Goal: Task Accomplishment & Management: Manage account settings

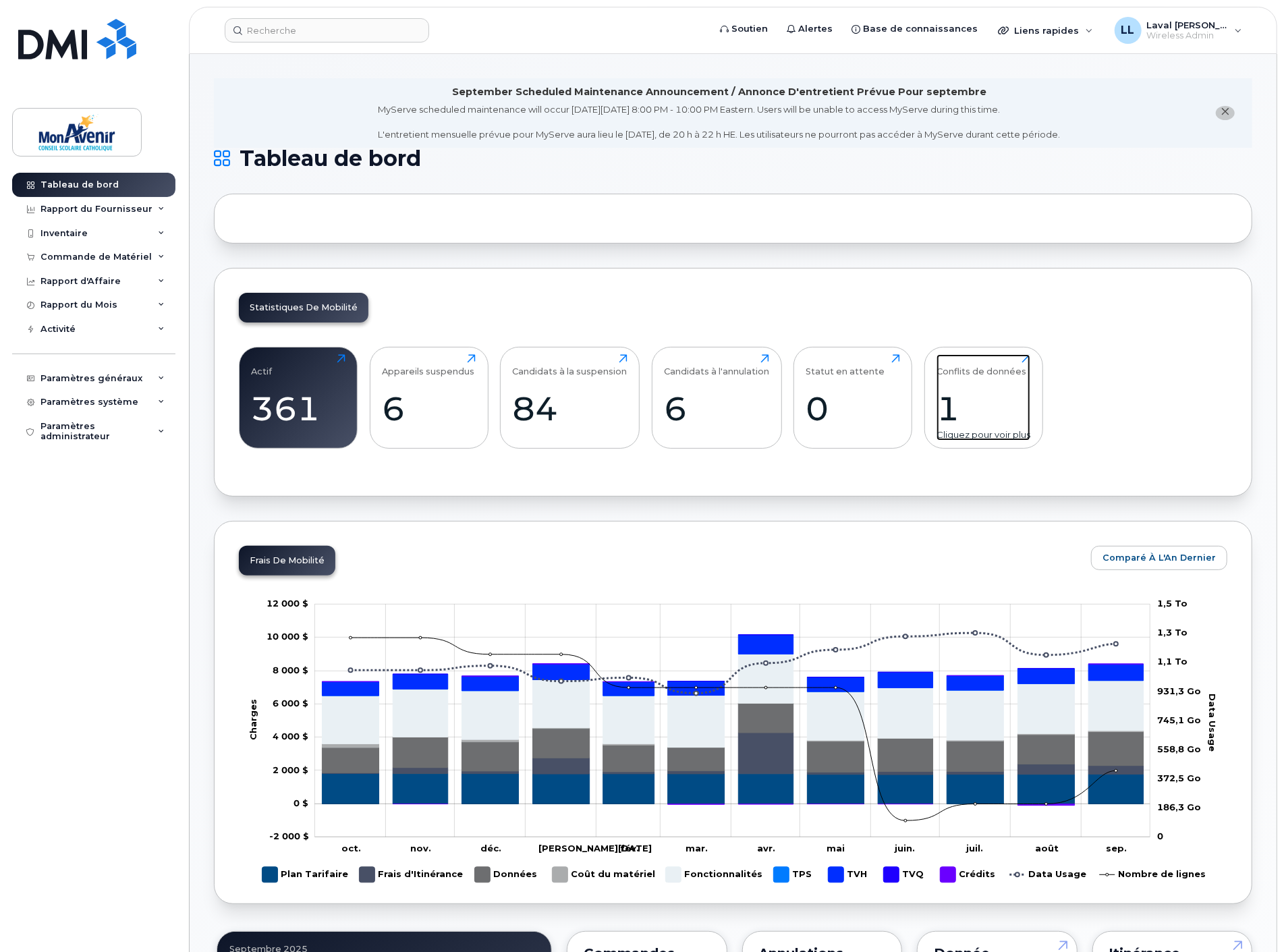
click at [966, 398] on div "1" at bounding box center [984, 408] width 94 height 40
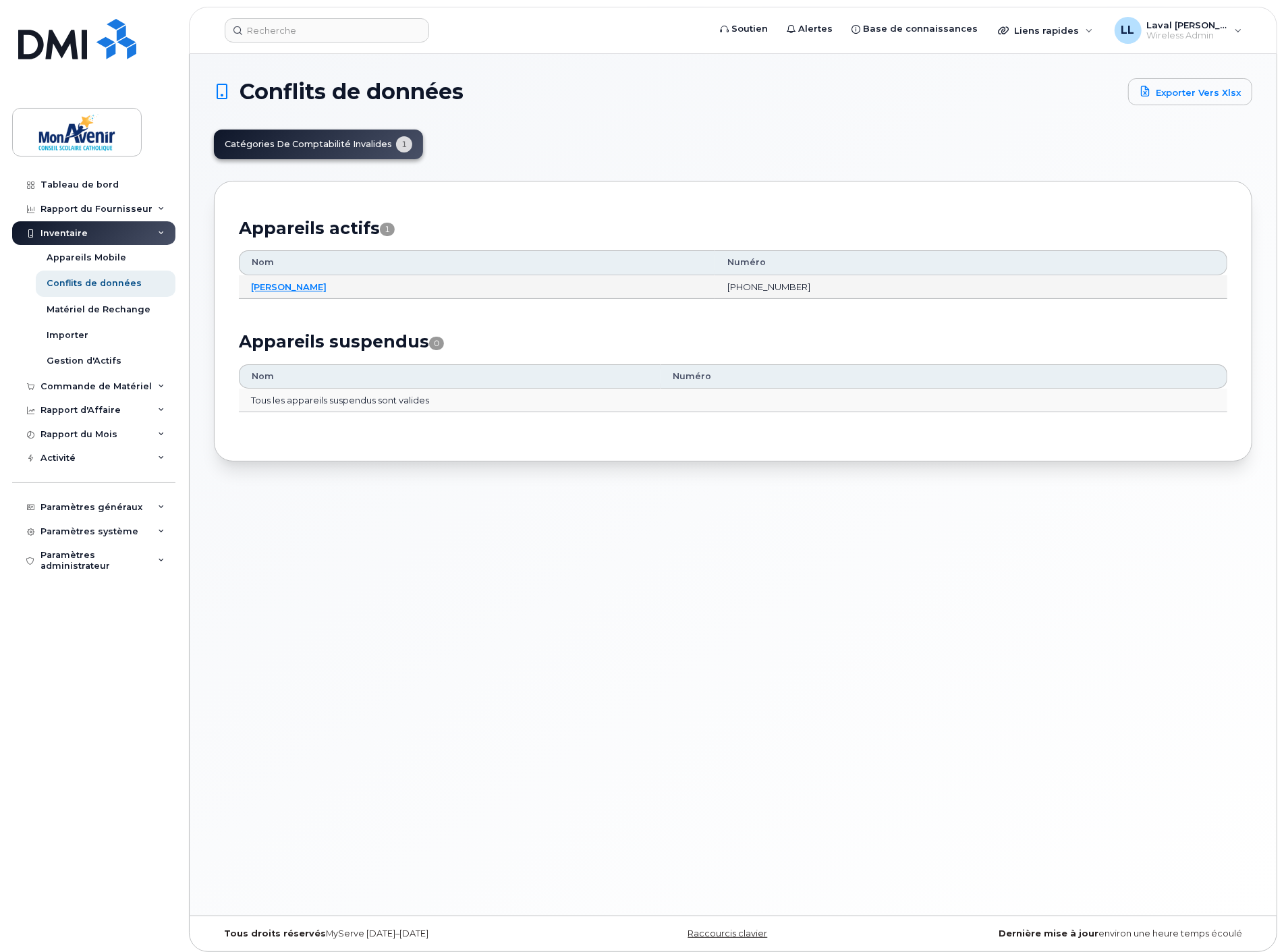
click at [298, 279] on td "[PERSON_NAME]" at bounding box center [476, 287] width 476 height 24
click at [294, 286] on link "Clovis Pouemo" at bounding box center [288, 286] width 75 height 11
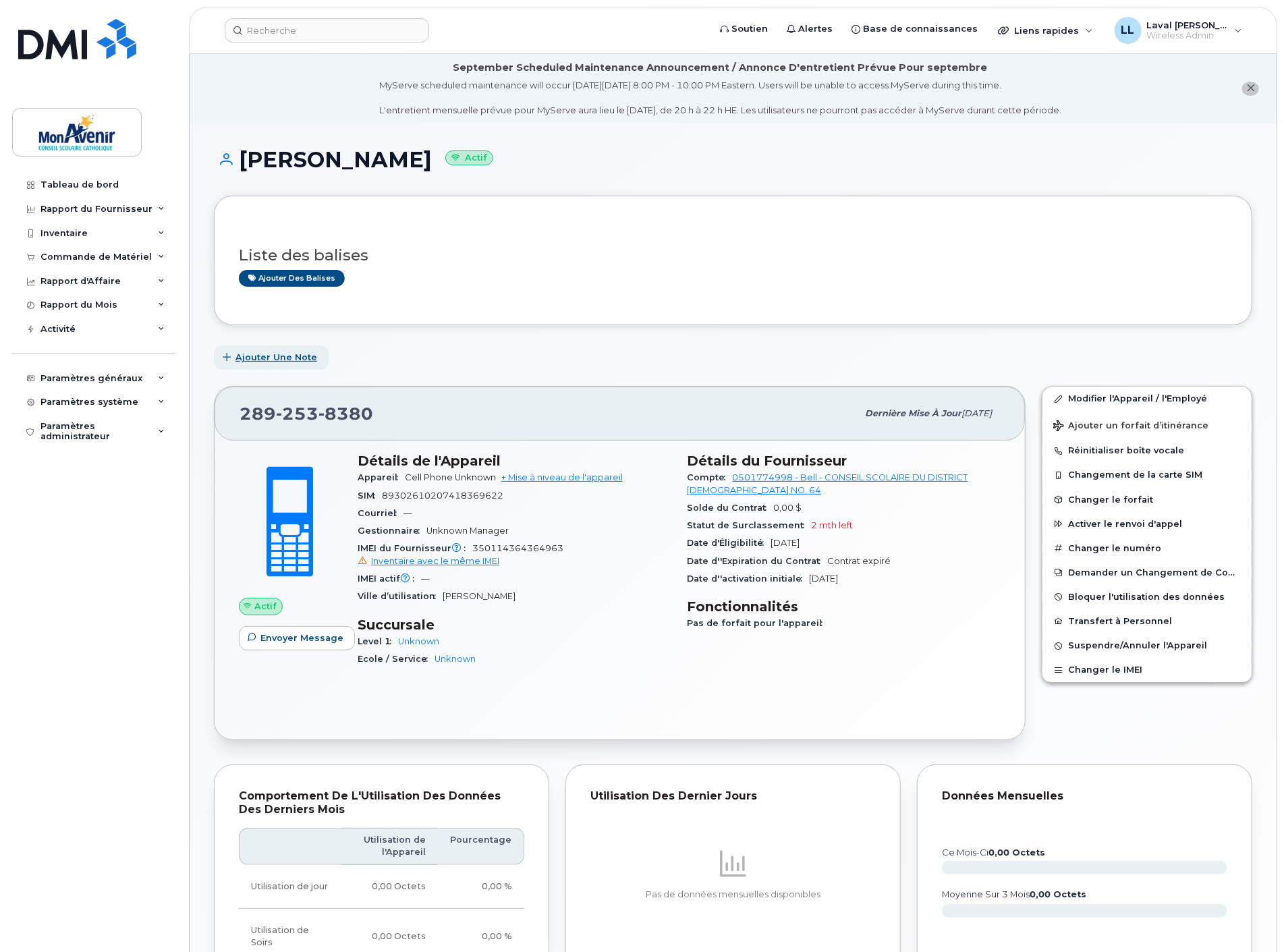
click at [283, 360] on span "Ajouter une Note" at bounding box center [276, 357] width 82 height 13
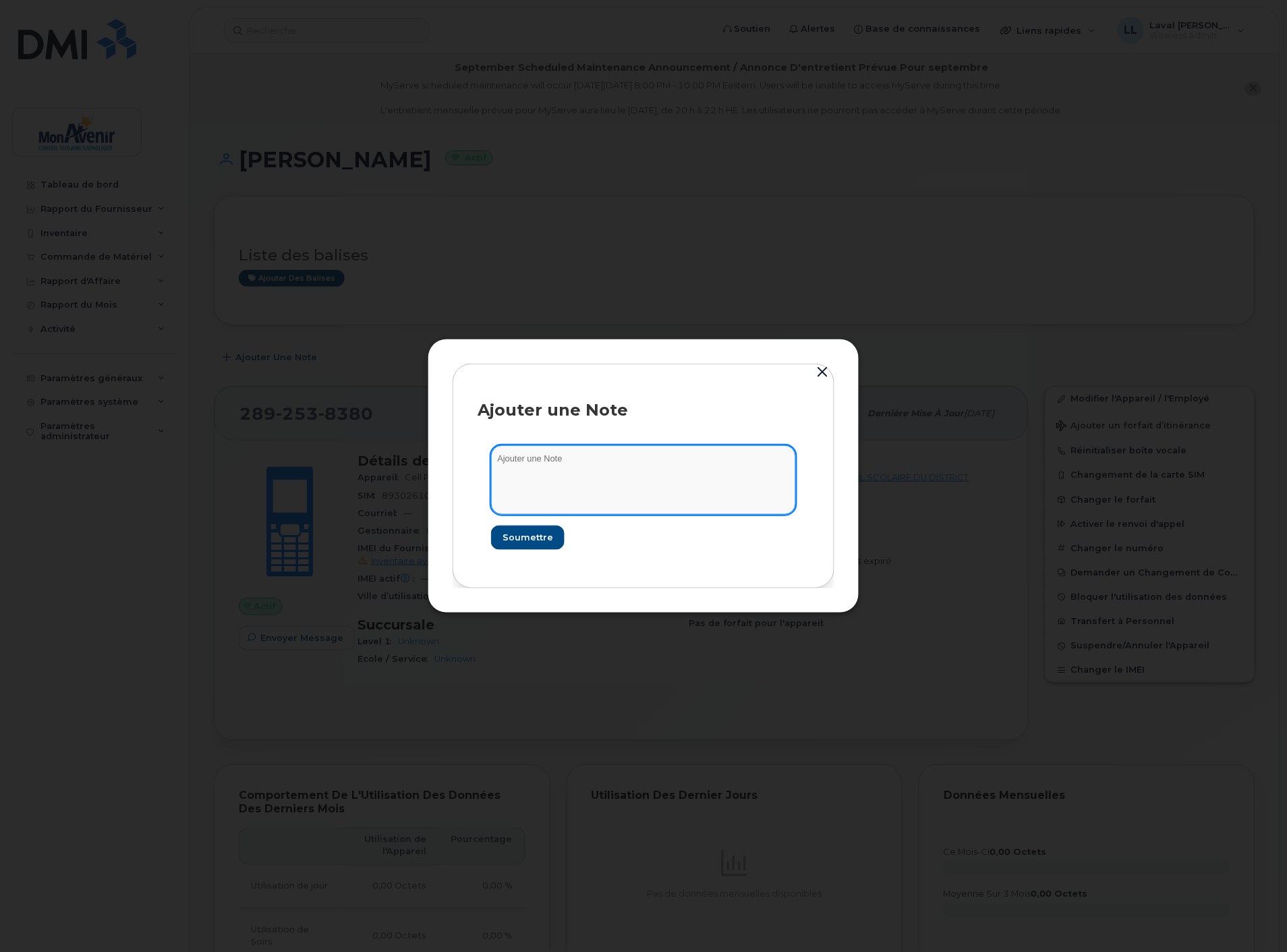
click at [578, 493] on textarea at bounding box center [644, 480] width 305 height 69
type textarea "Remplace Anselme"
click at [514, 538] on span "Soumettre" at bounding box center [527, 537] width 50 height 13
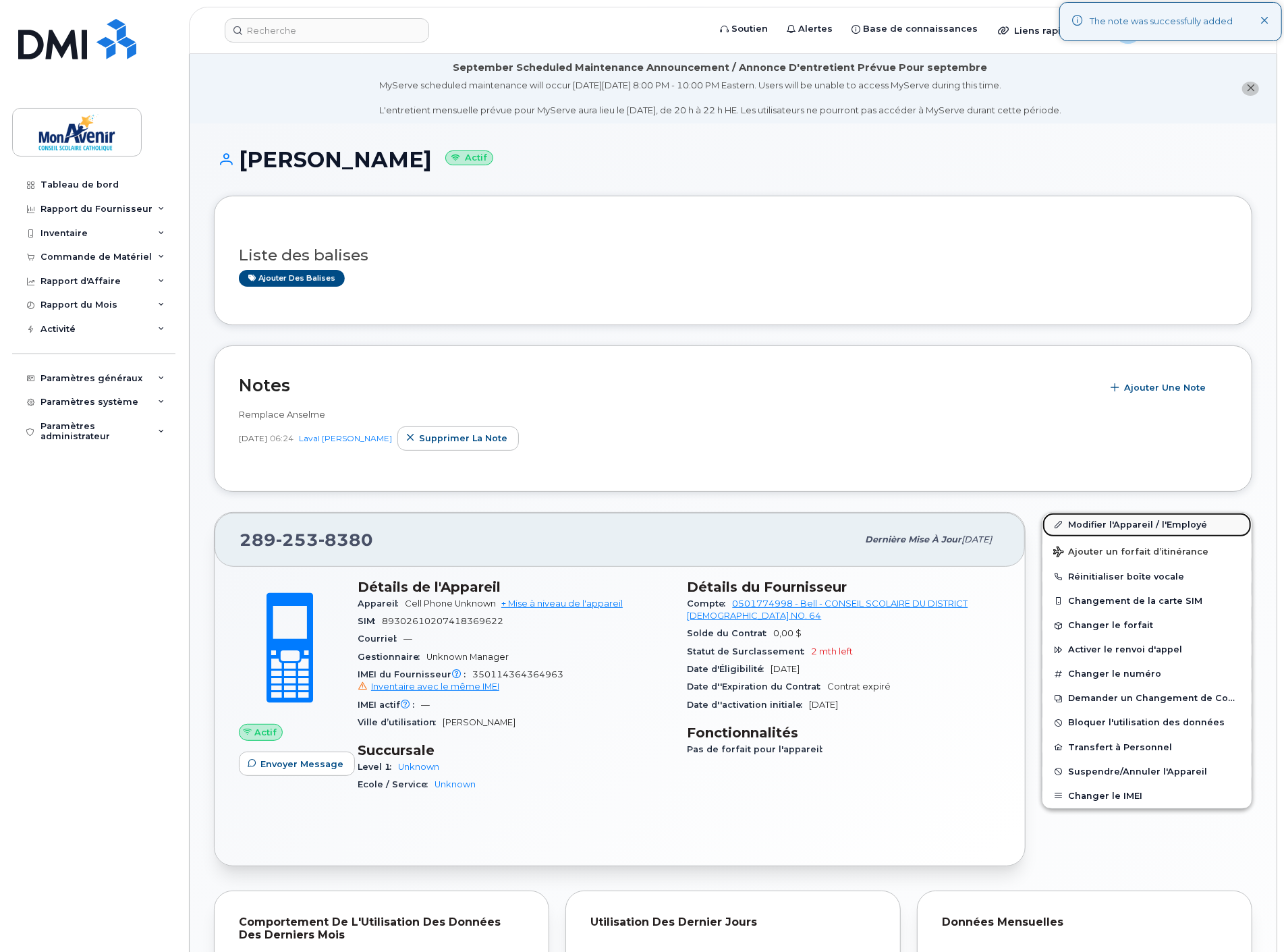
click at [1095, 516] on link "Modifier l'Appareil / l'Employé" at bounding box center [1147, 525] width 209 height 24
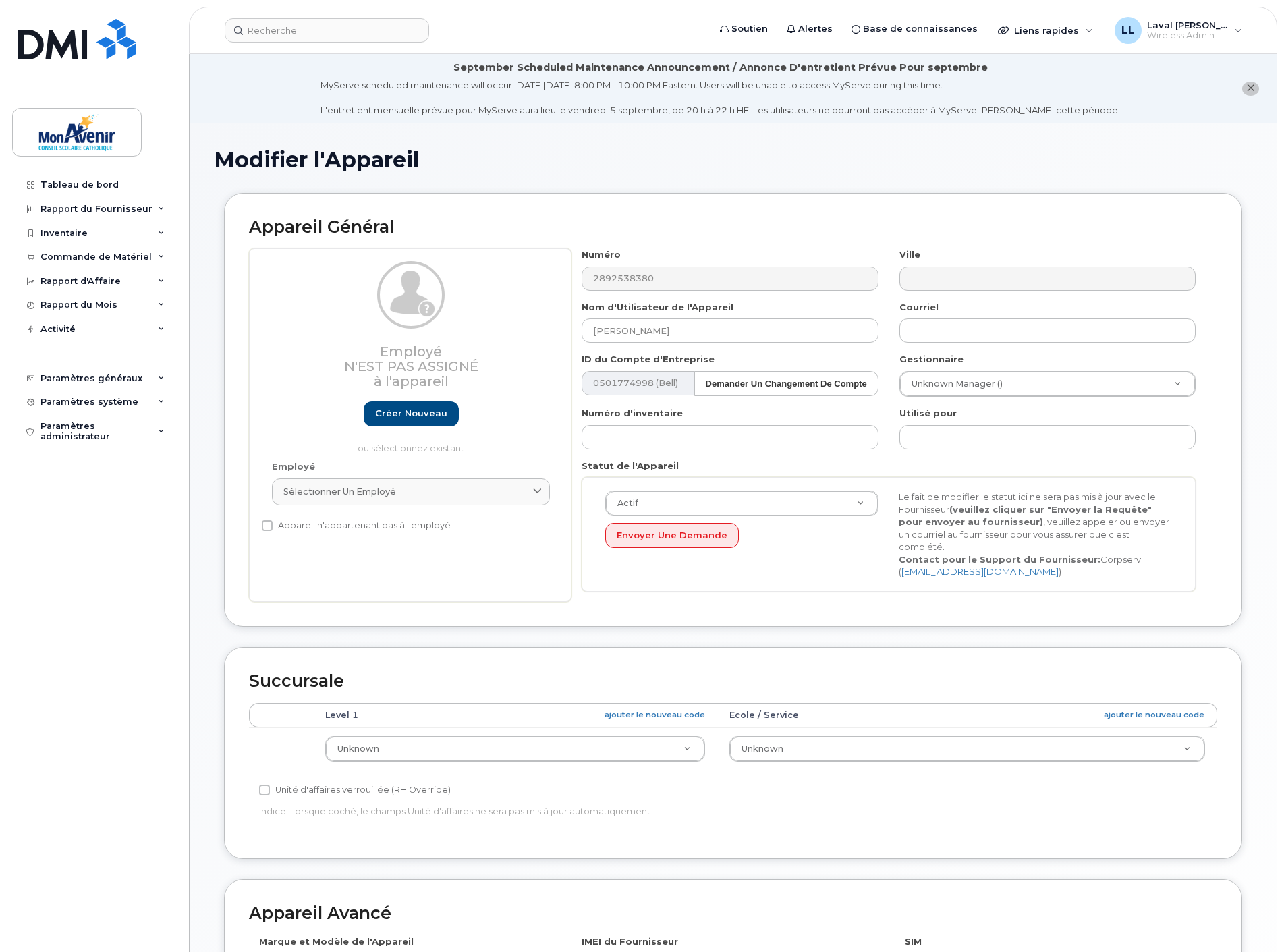
select select "43010"
click at [941, 328] on input "text" at bounding box center [1047, 330] width 296 height 24
paste input "cfanmoepouemo@cscmonavenir.ca"
type input "cfanmoepouemo@cscmonavenir.ca"
click at [1010, 368] on div "Gestionnaire Unknown Manager () 161818" at bounding box center [1048, 375] width 317 height 44
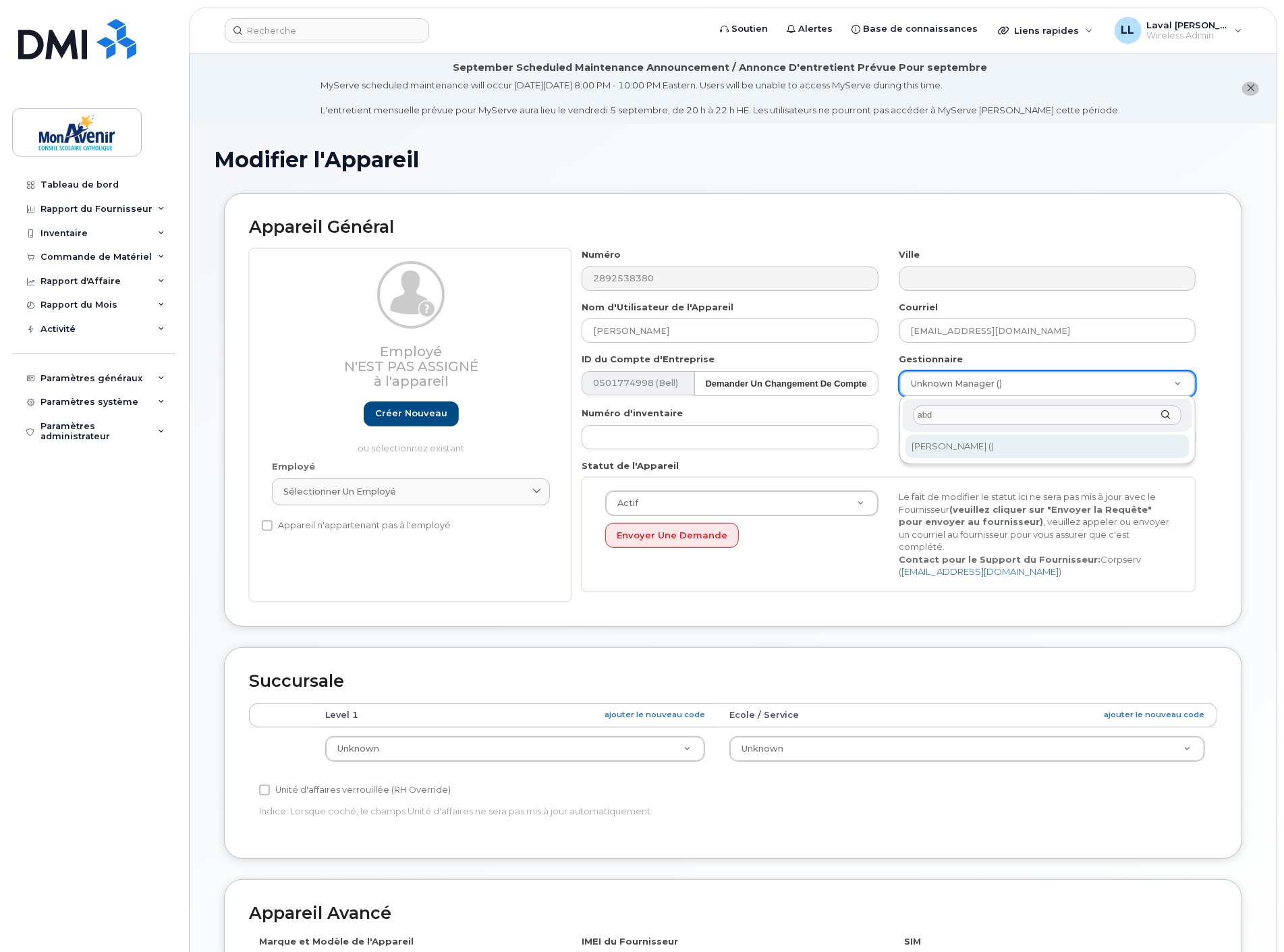
type input "abd"
type input "162666"
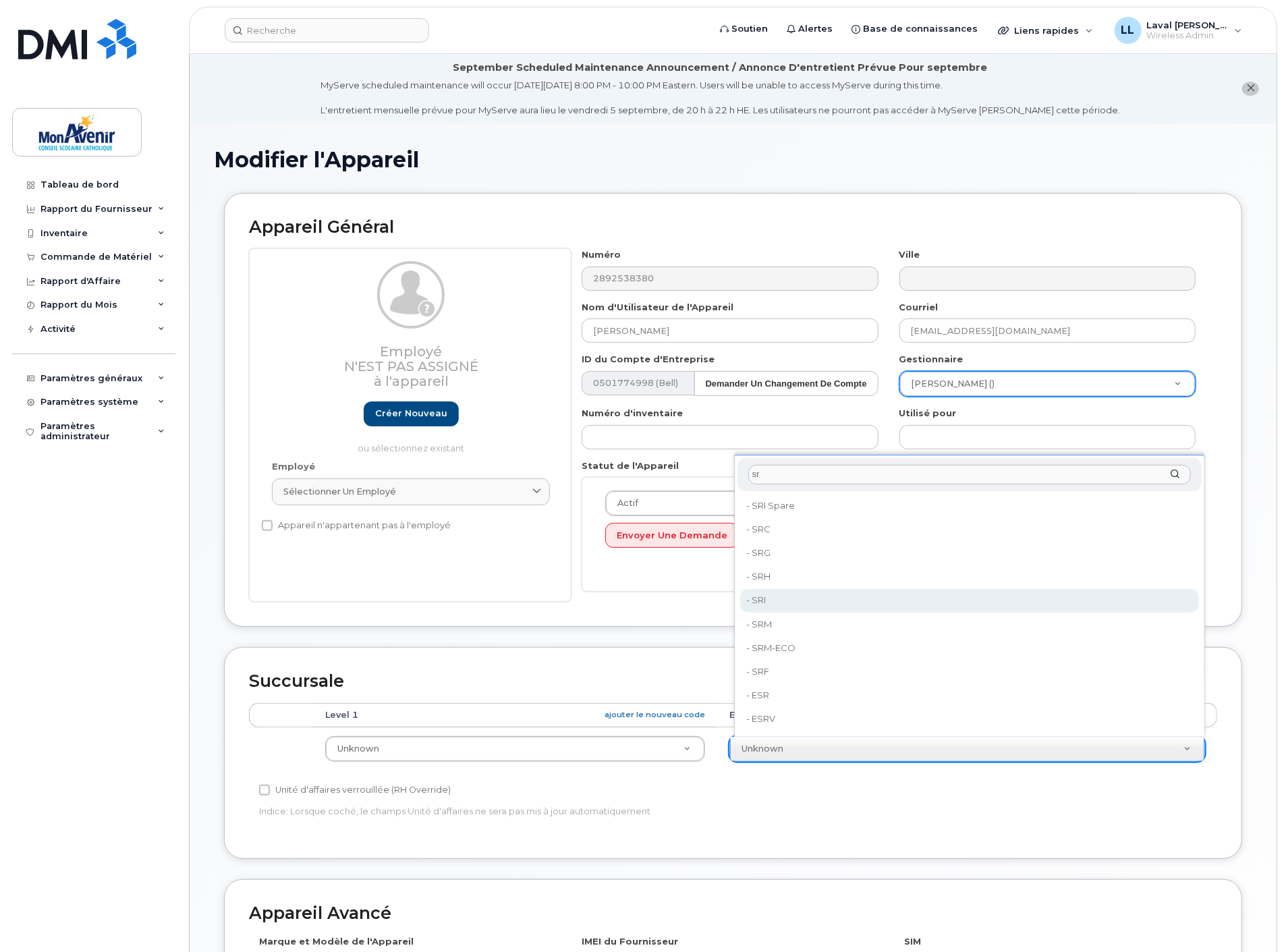
type input "sr"
type input "43091"
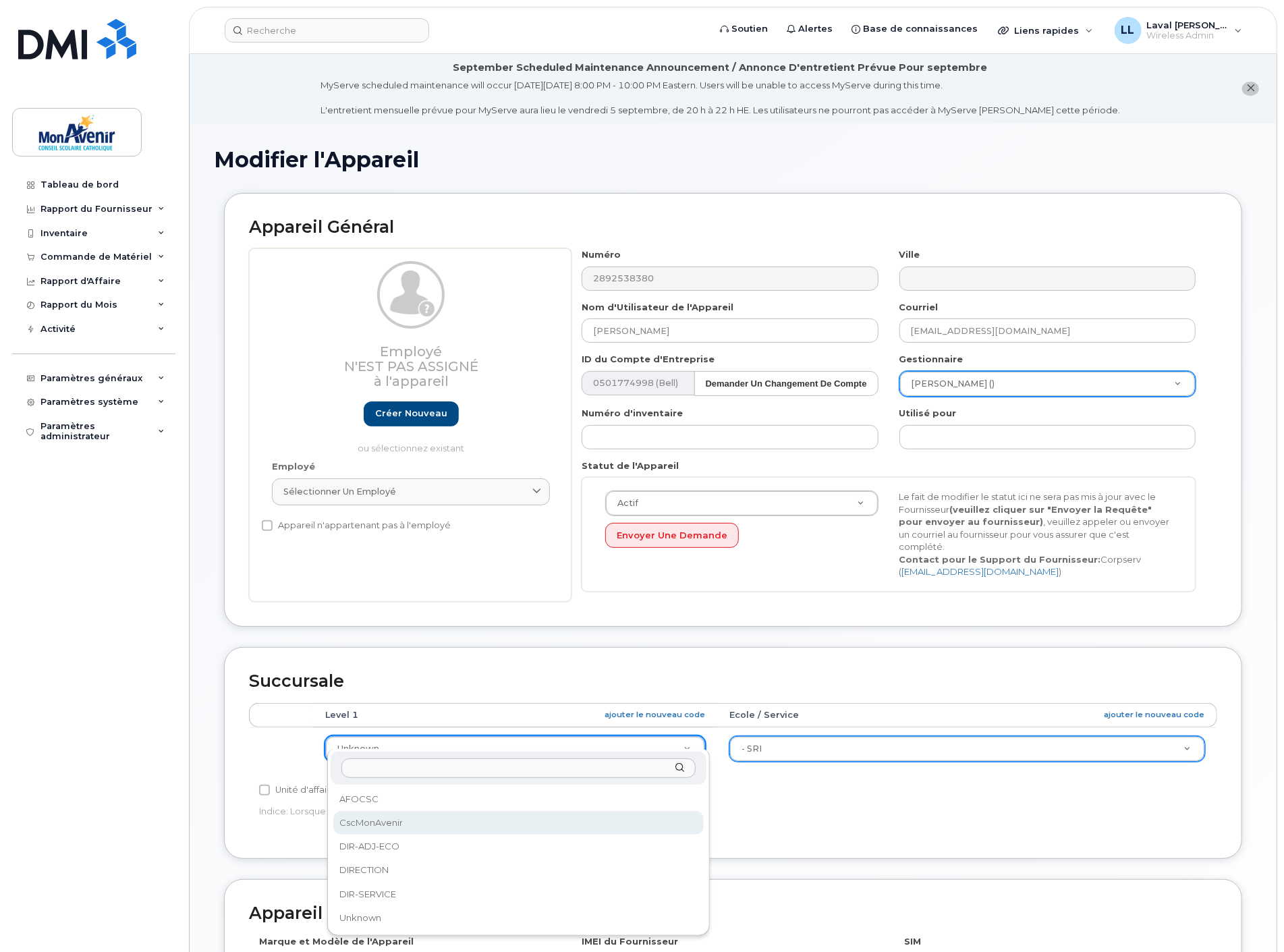
select select "43101"
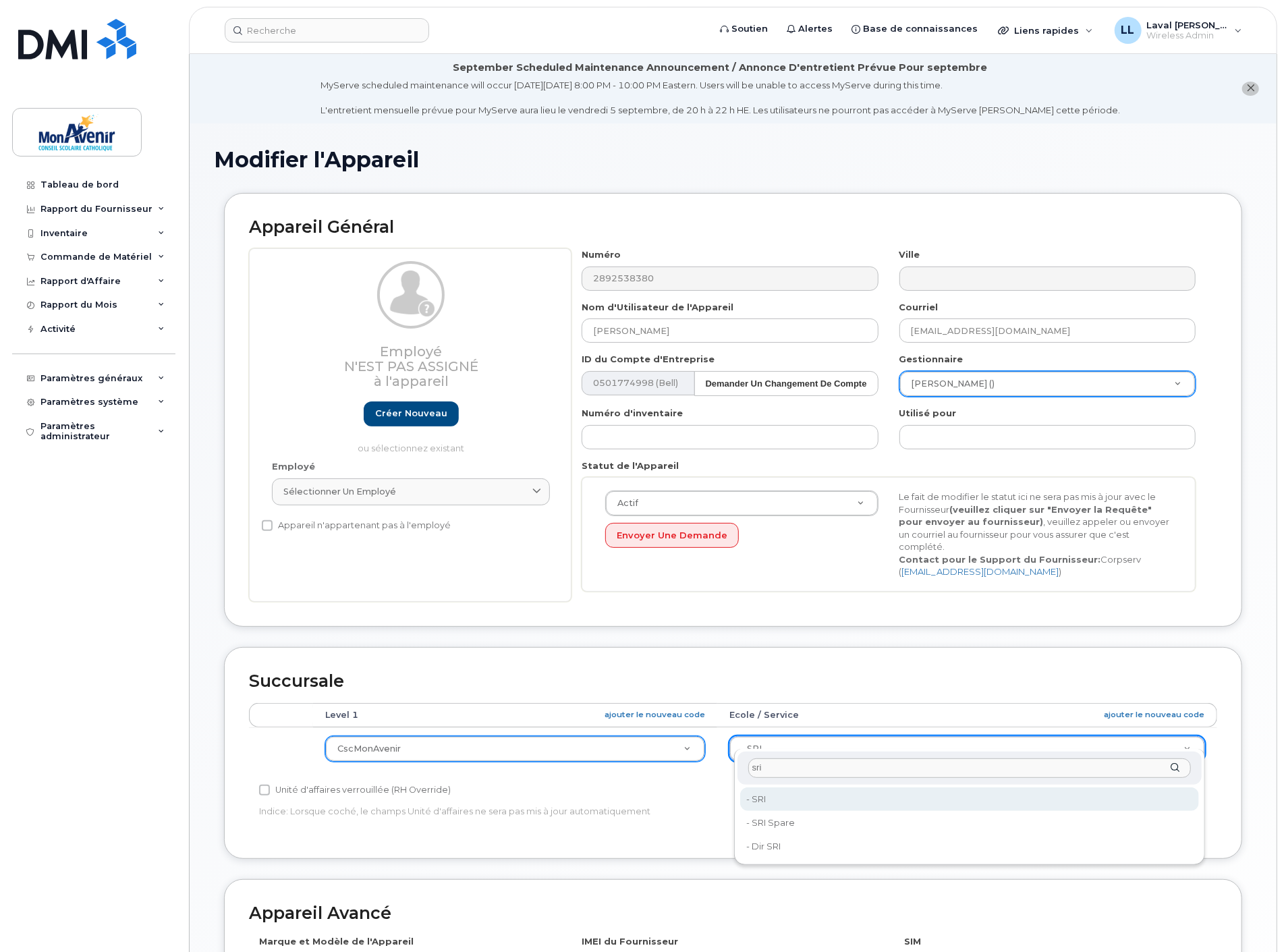
type input "sri"
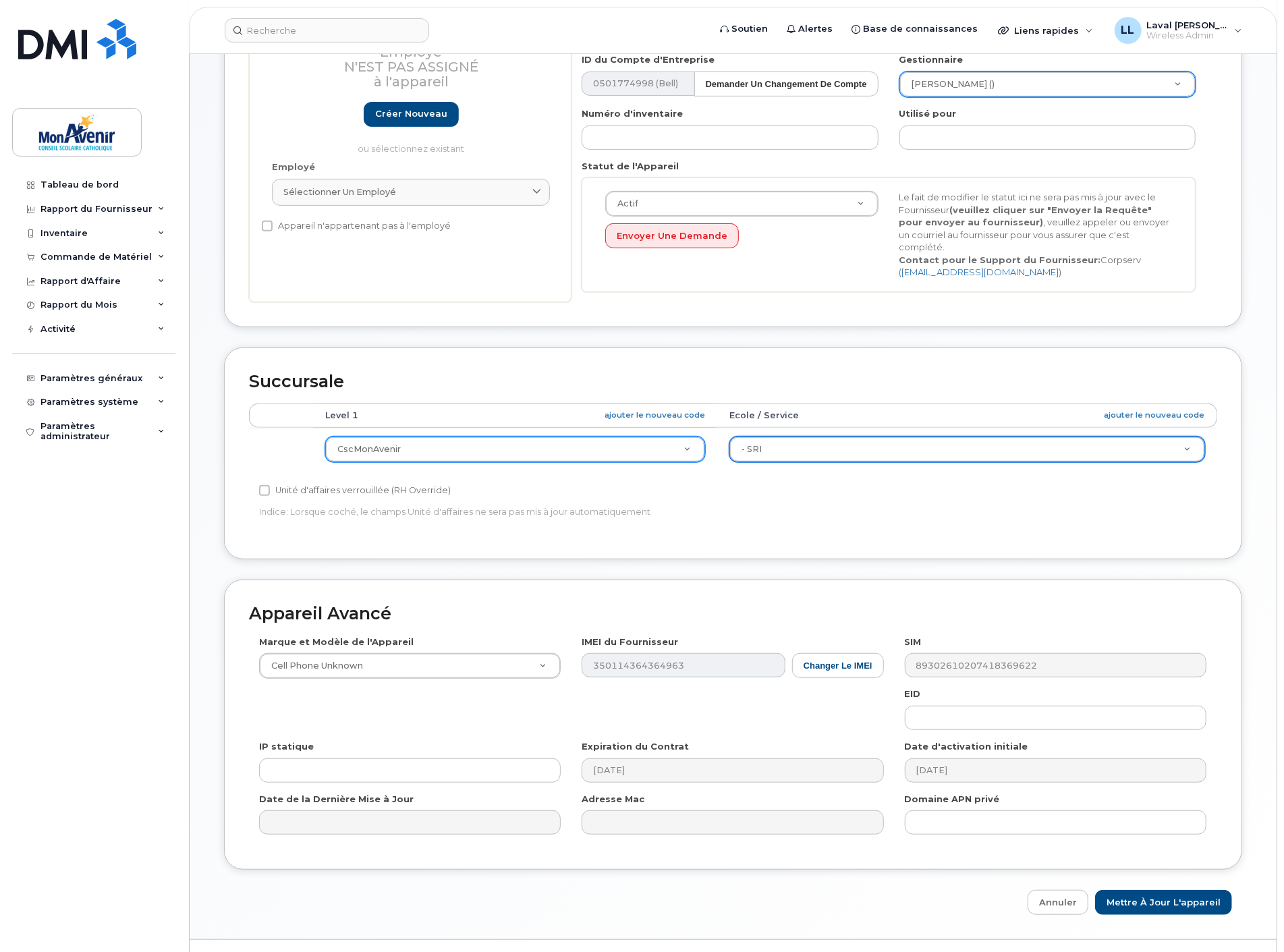
scroll to position [318, 0]
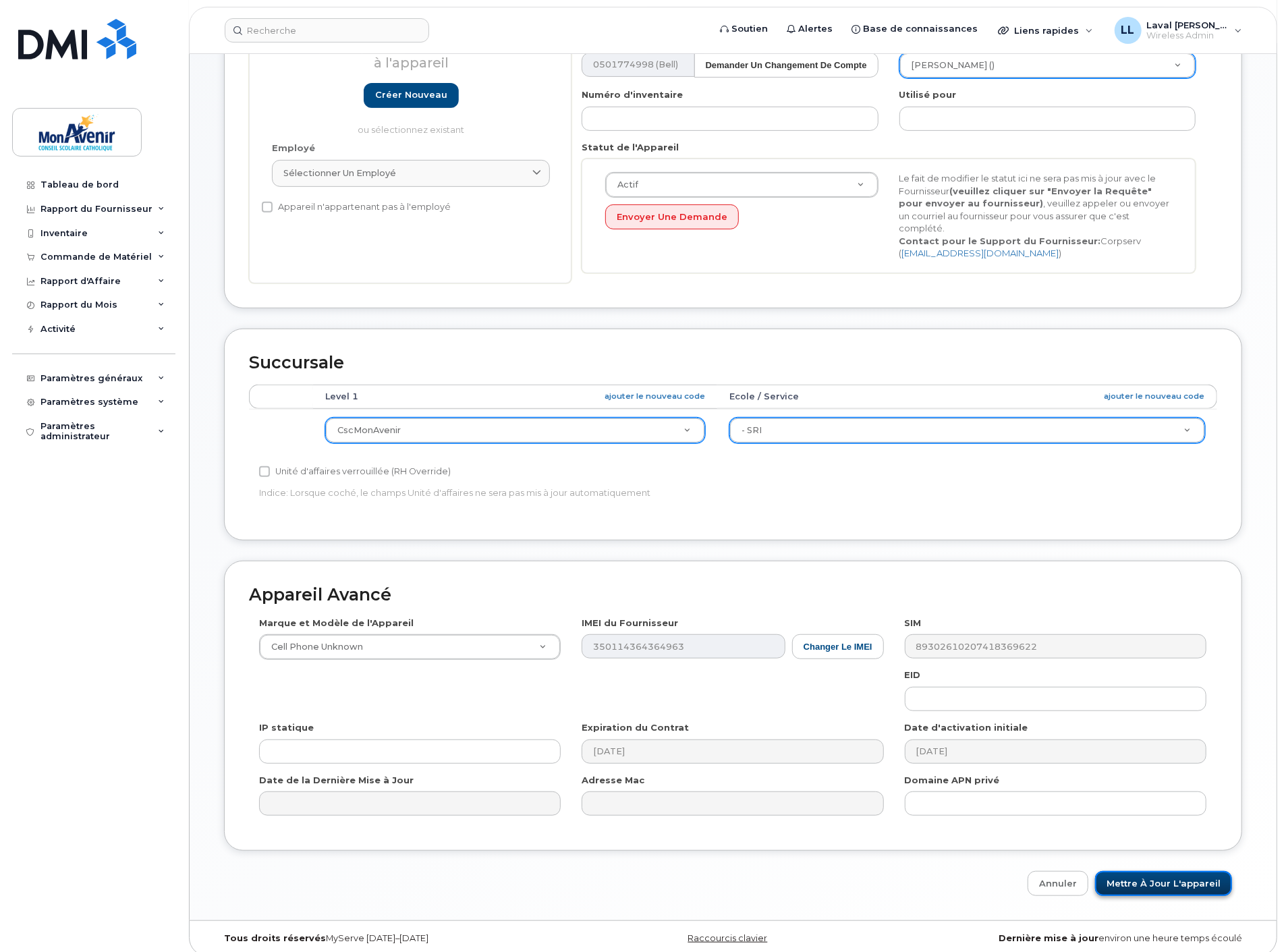
click at [1139, 879] on input "Mettre à jour l'appareil" at bounding box center [1163, 883] width 137 height 25
type input "Sauvegarde..."
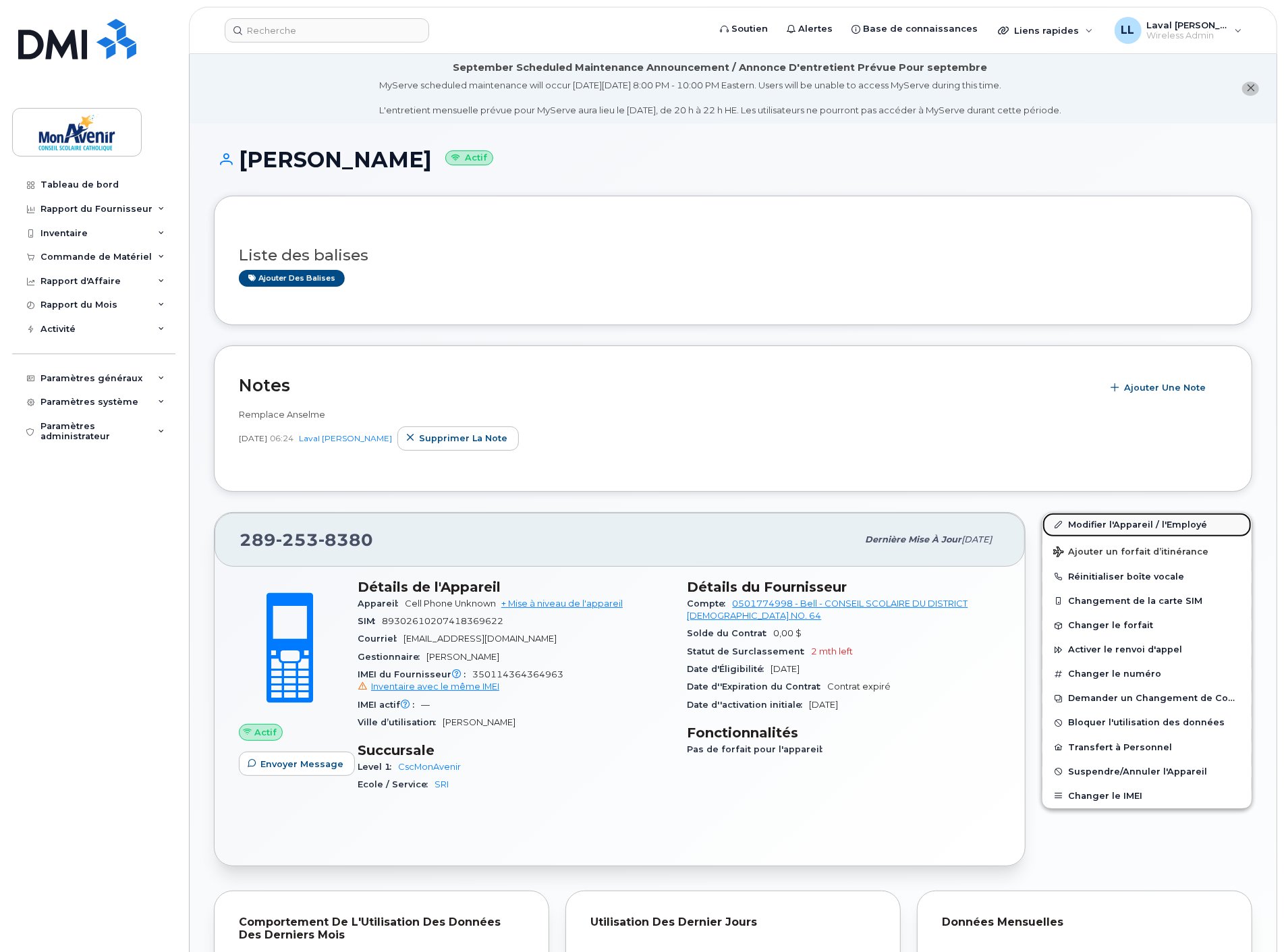
drag, startPoint x: 1092, startPoint y: 523, endPoint x: 1076, endPoint y: 528, distance: 16.8
click at [1092, 523] on link "Modifier l'Appareil / l'Employé" at bounding box center [1147, 525] width 209 height 24
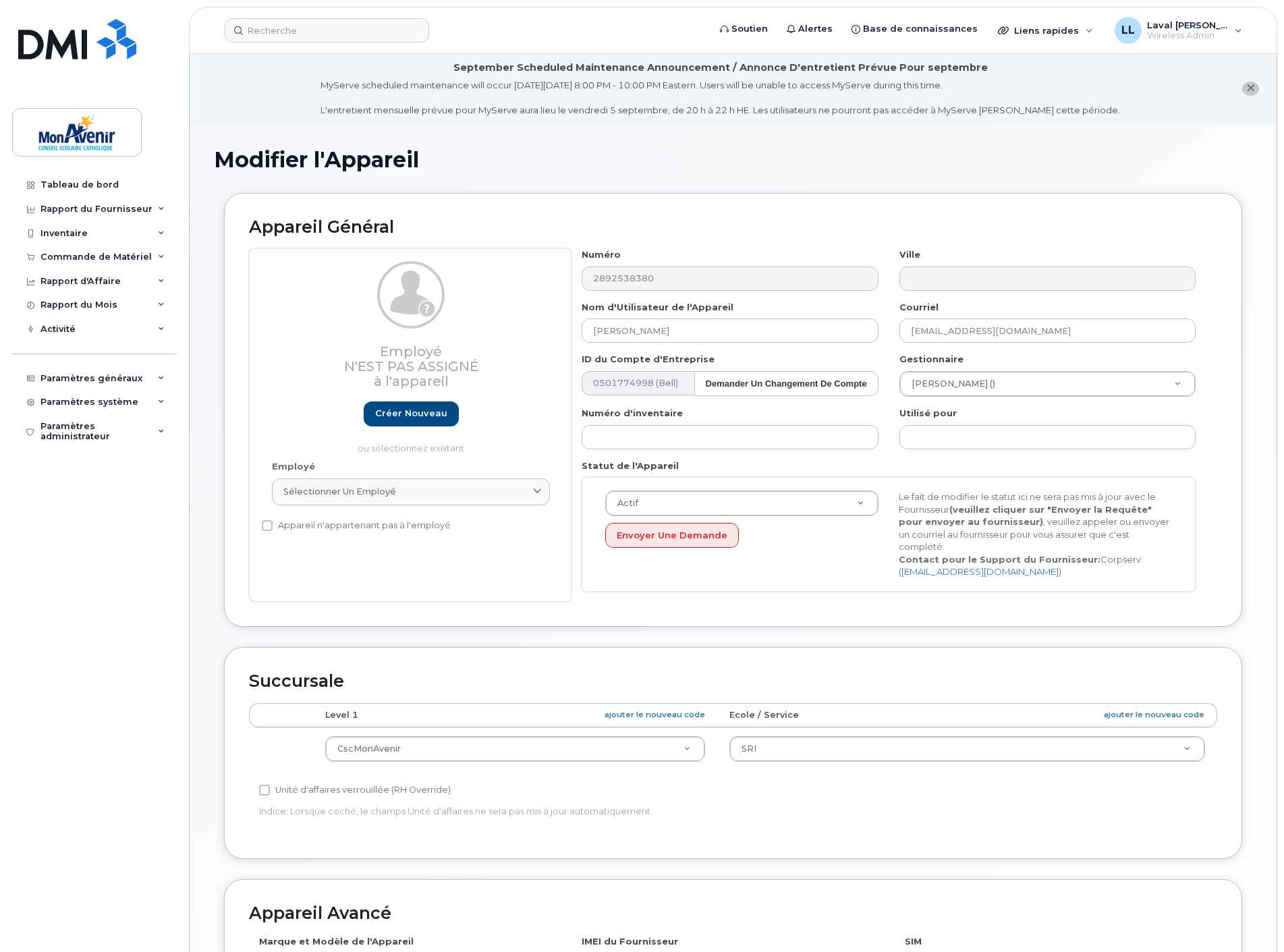
select select "43101"
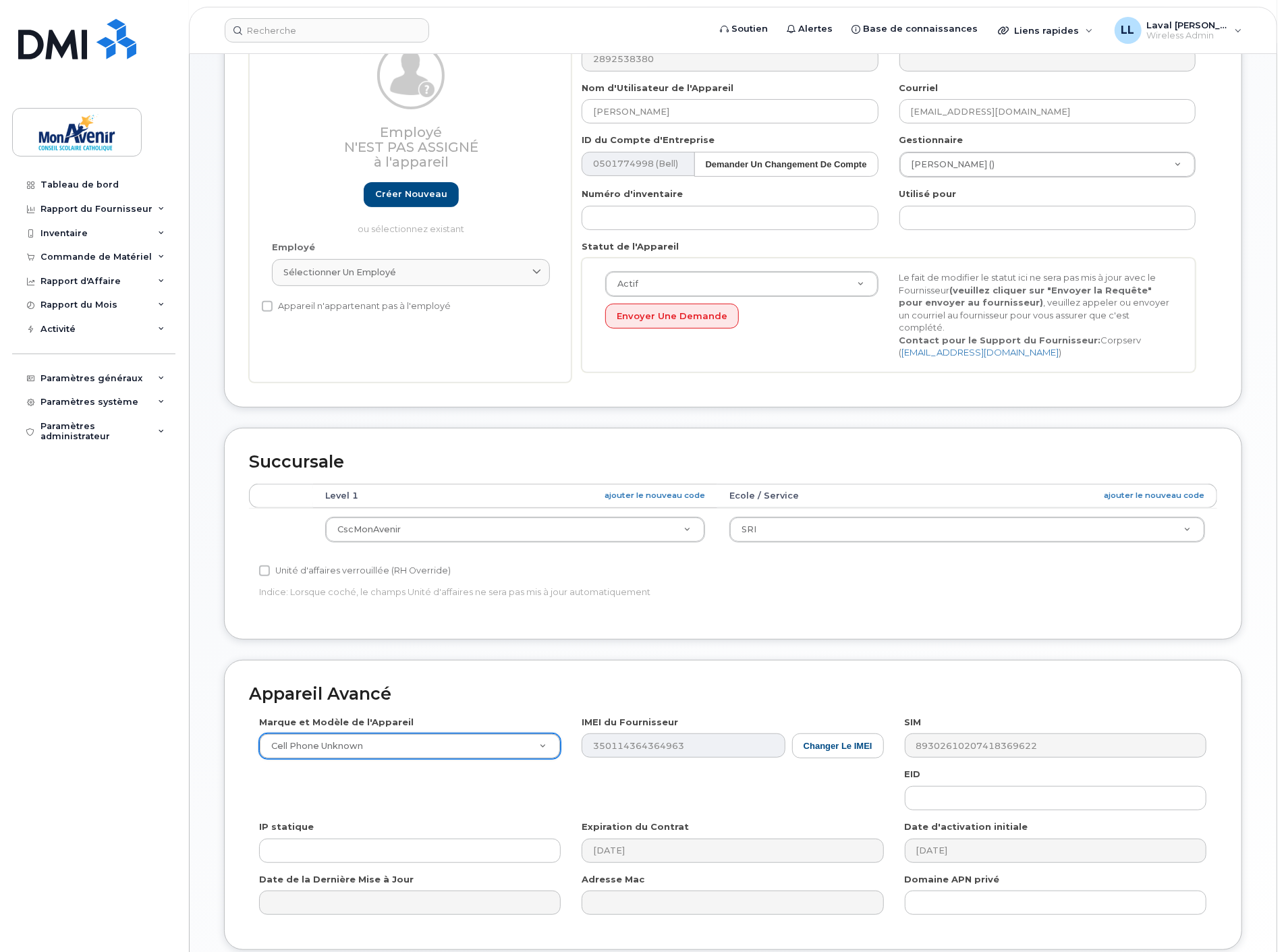
scroll to position [294, 0]
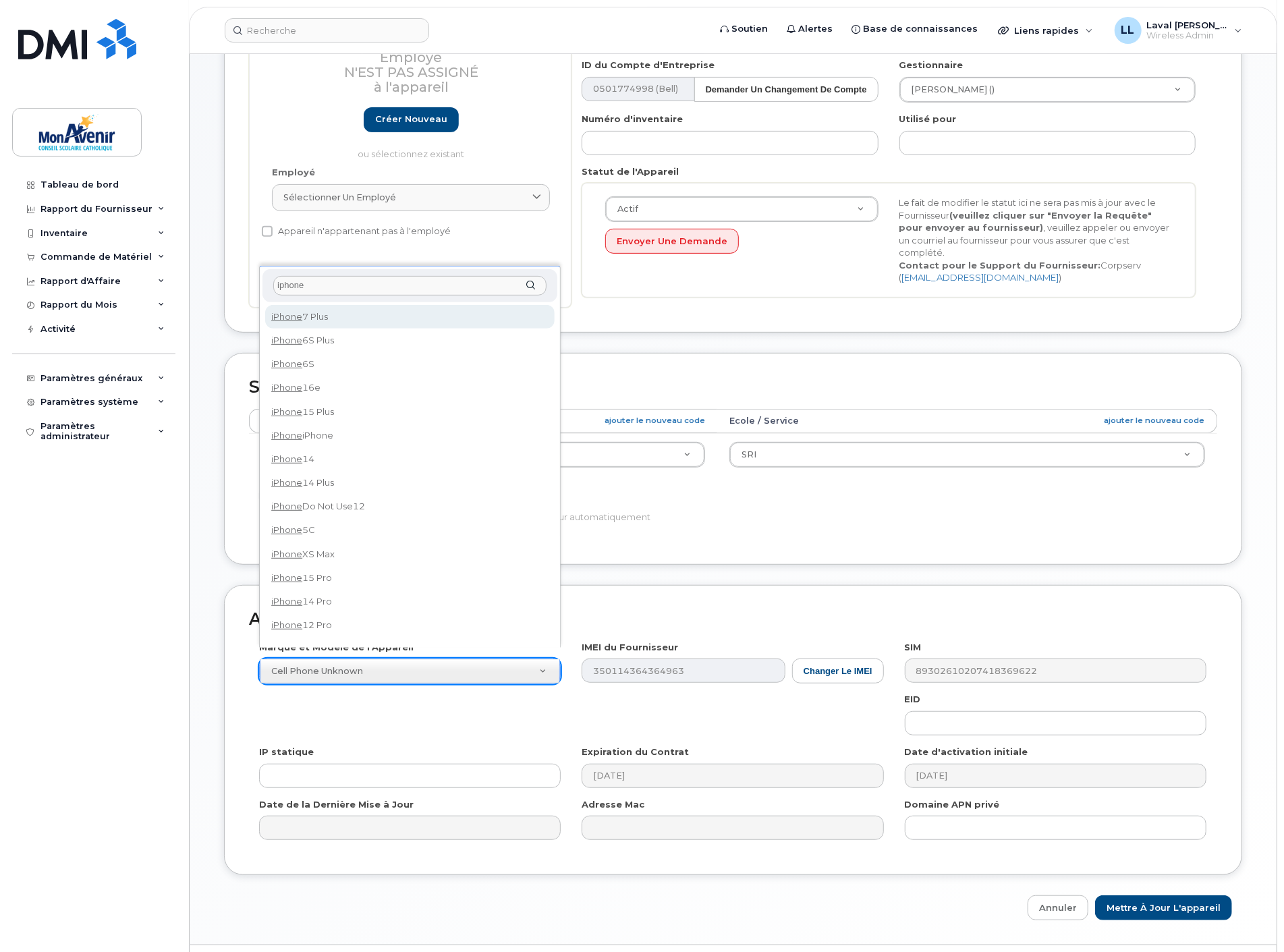
type input "iphone"
select select "2778"
type input "iphone 1"
select select "2777"
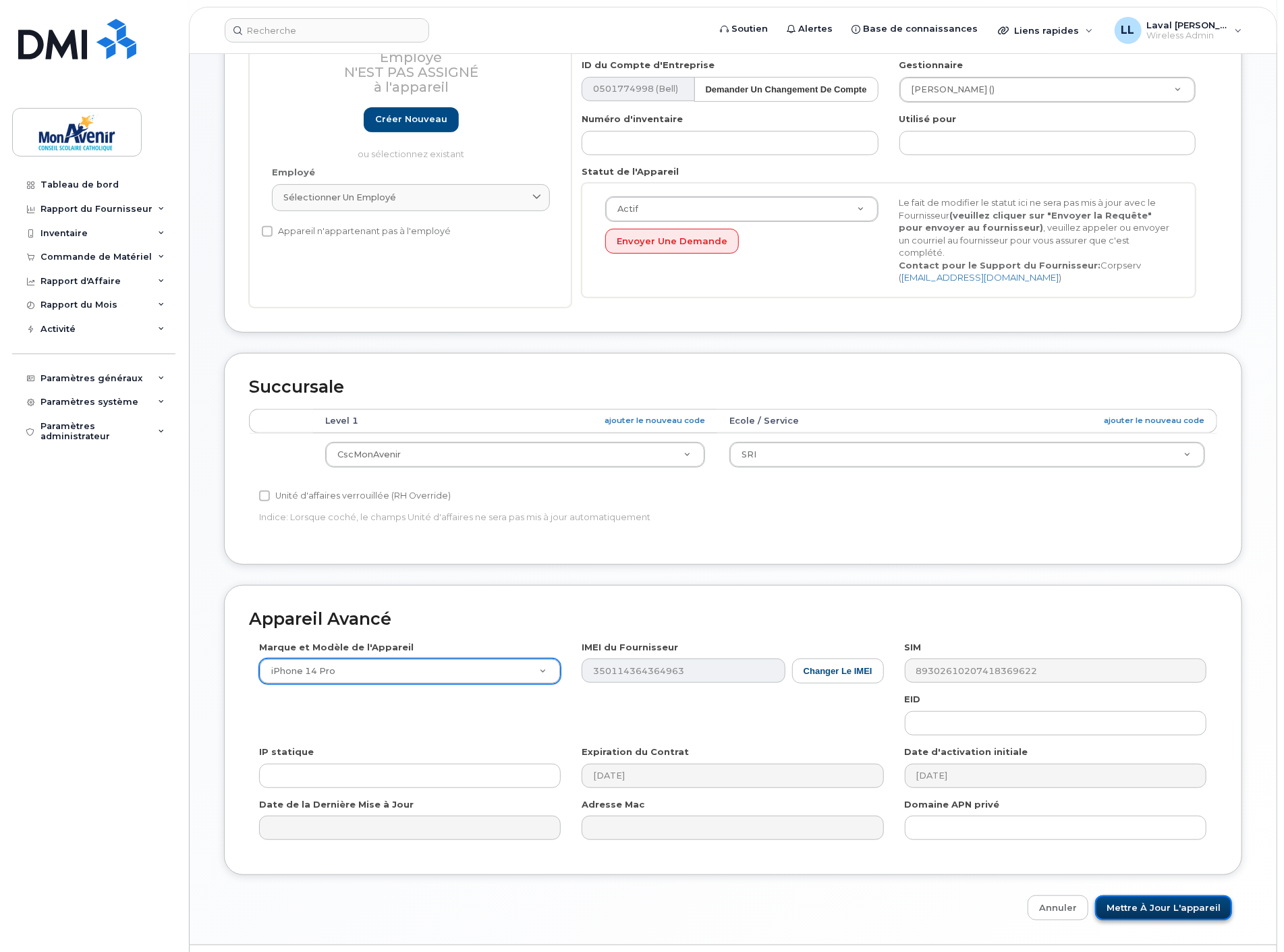
click at [1170, 895] on input "Mettre à jour l'appareil" at bounding box center [1163, 907] width 137 height 25
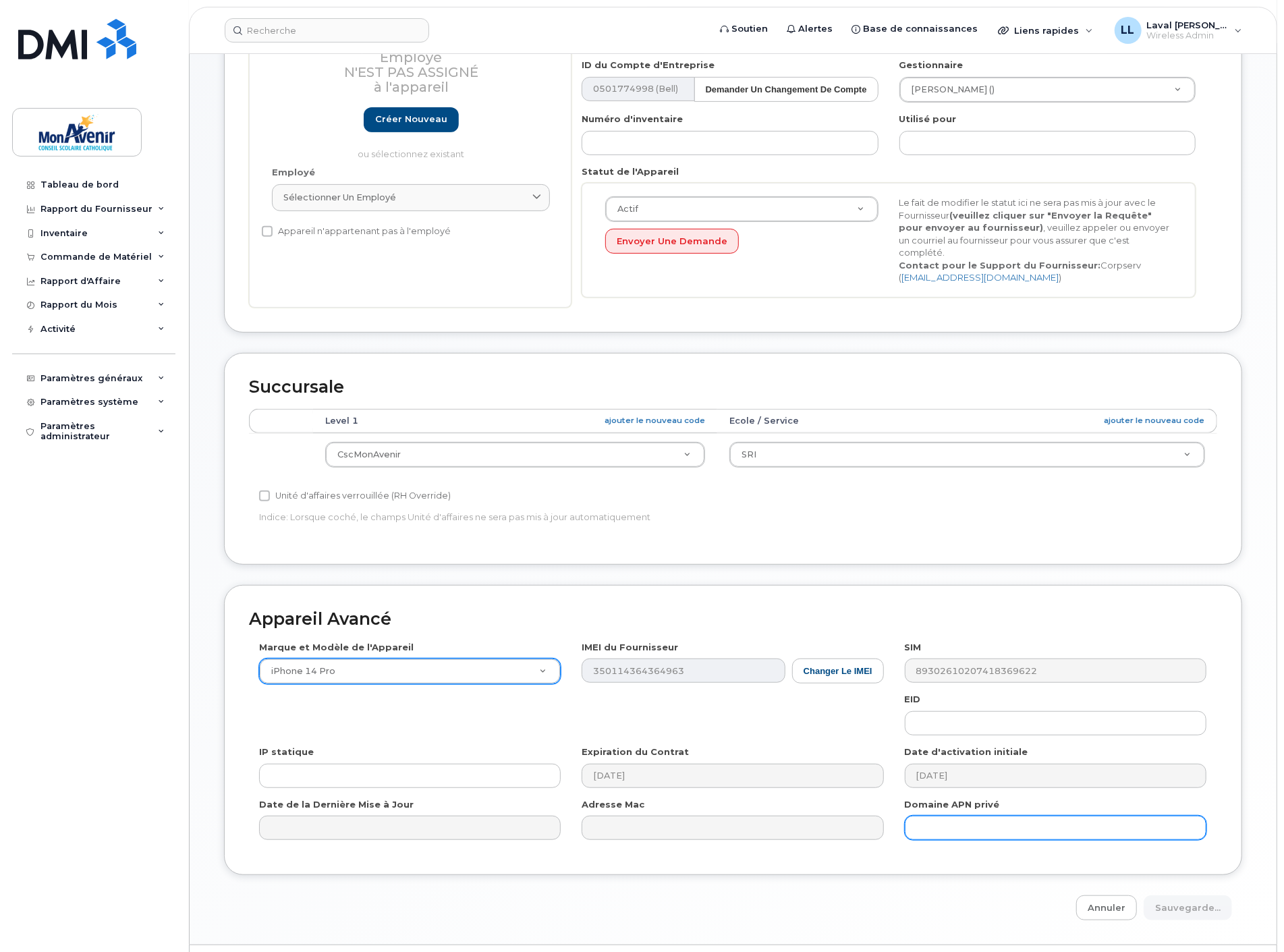
type input "Sauvegarde..."
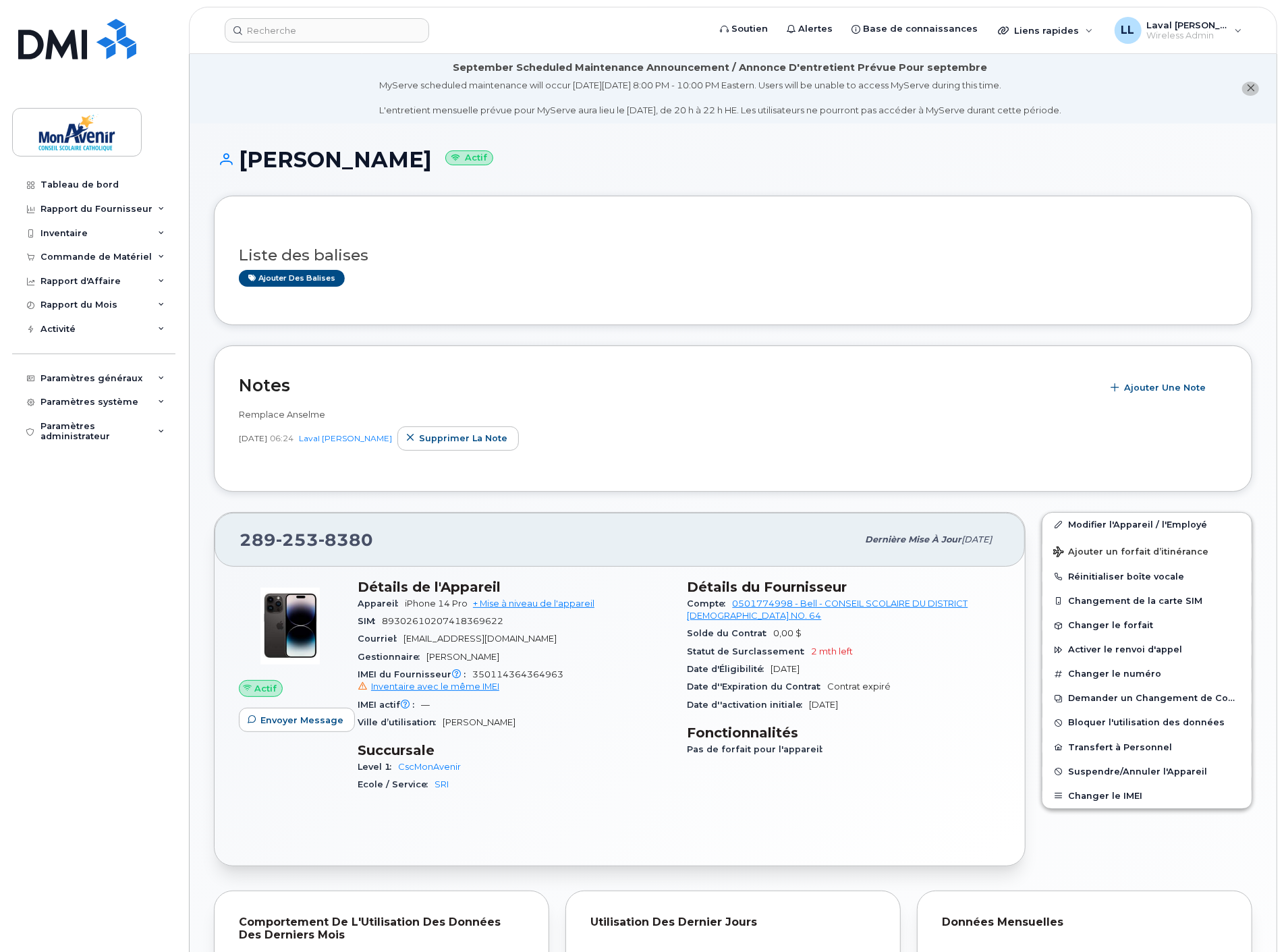
scroll to position [75, 0]
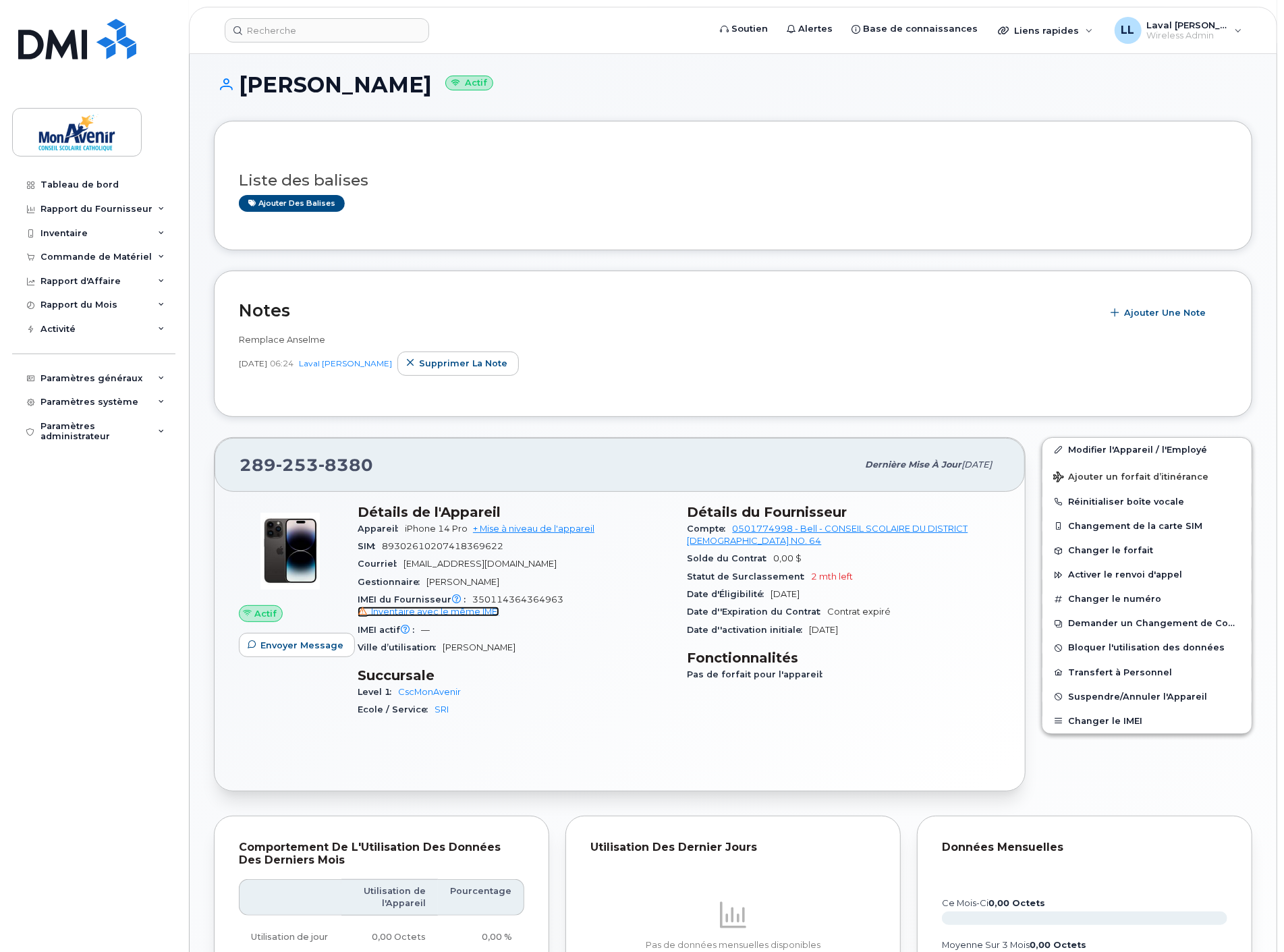
click at [444, 615] on span "Inventaire avec le même IMEI" at bounding box center [435, 611] width 128 height 10
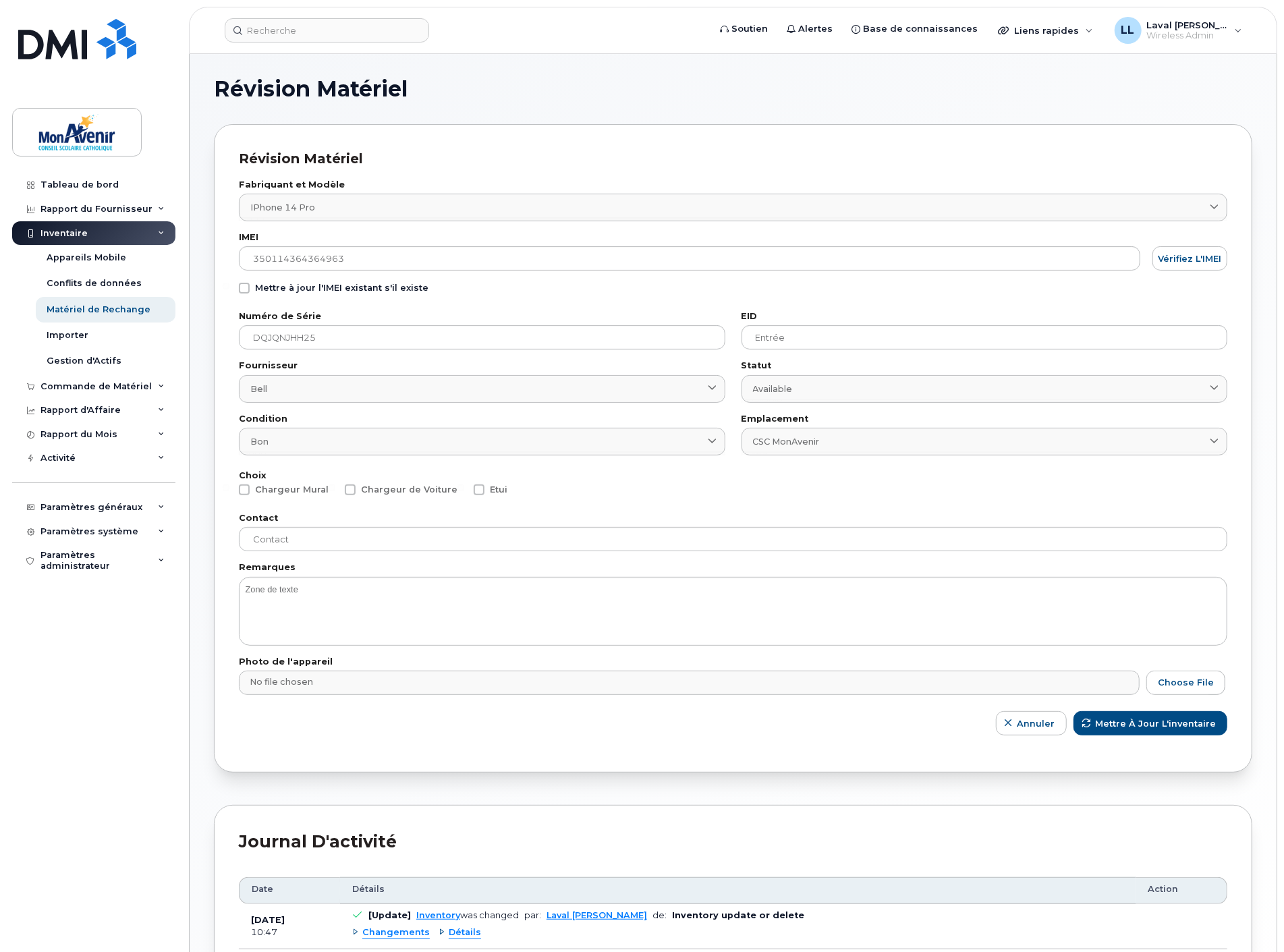
scroll to position [113, 0]
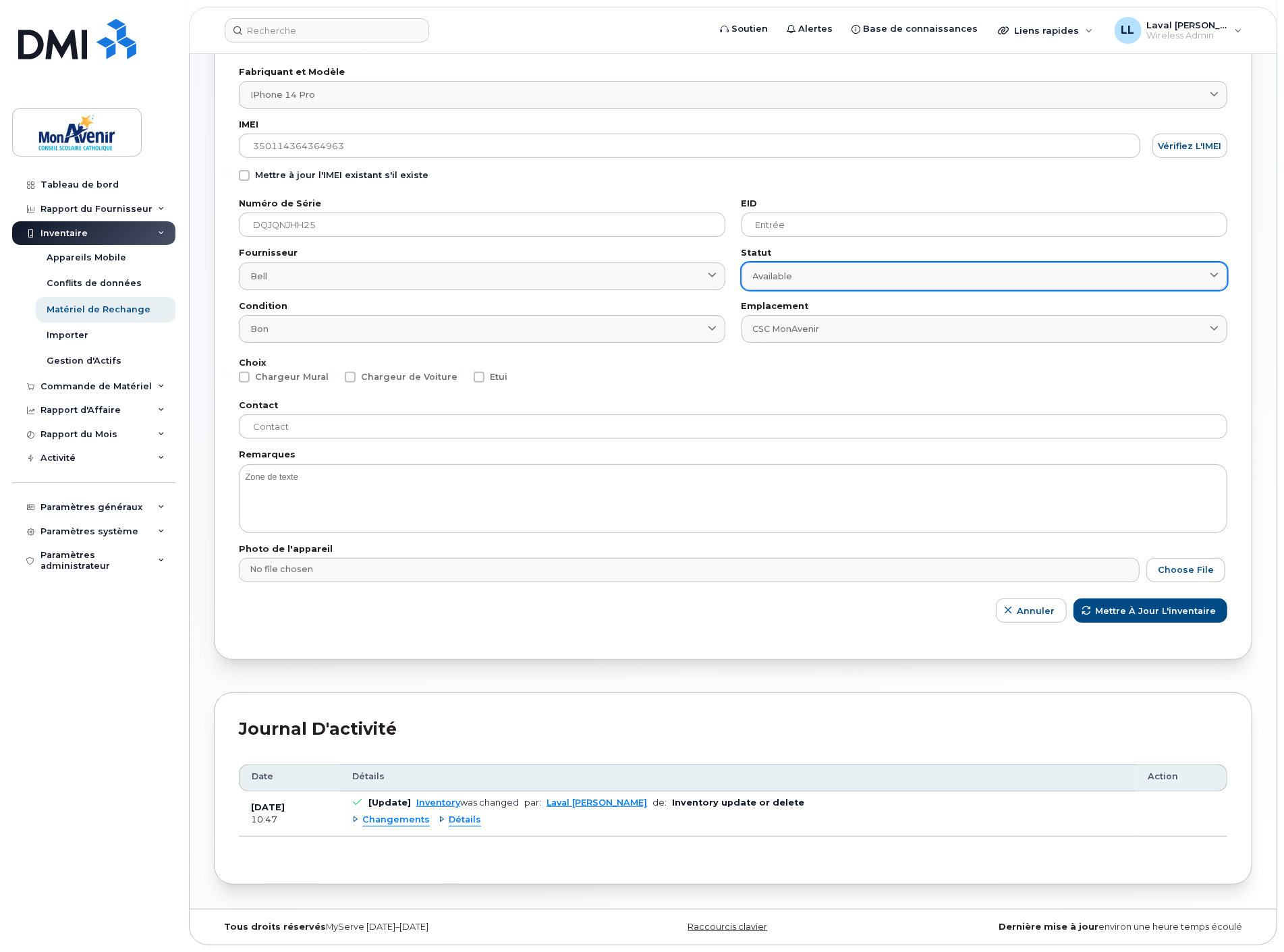
click at [779, 278] on span "Available" at bounding box center [773, 276] width 40 height 13
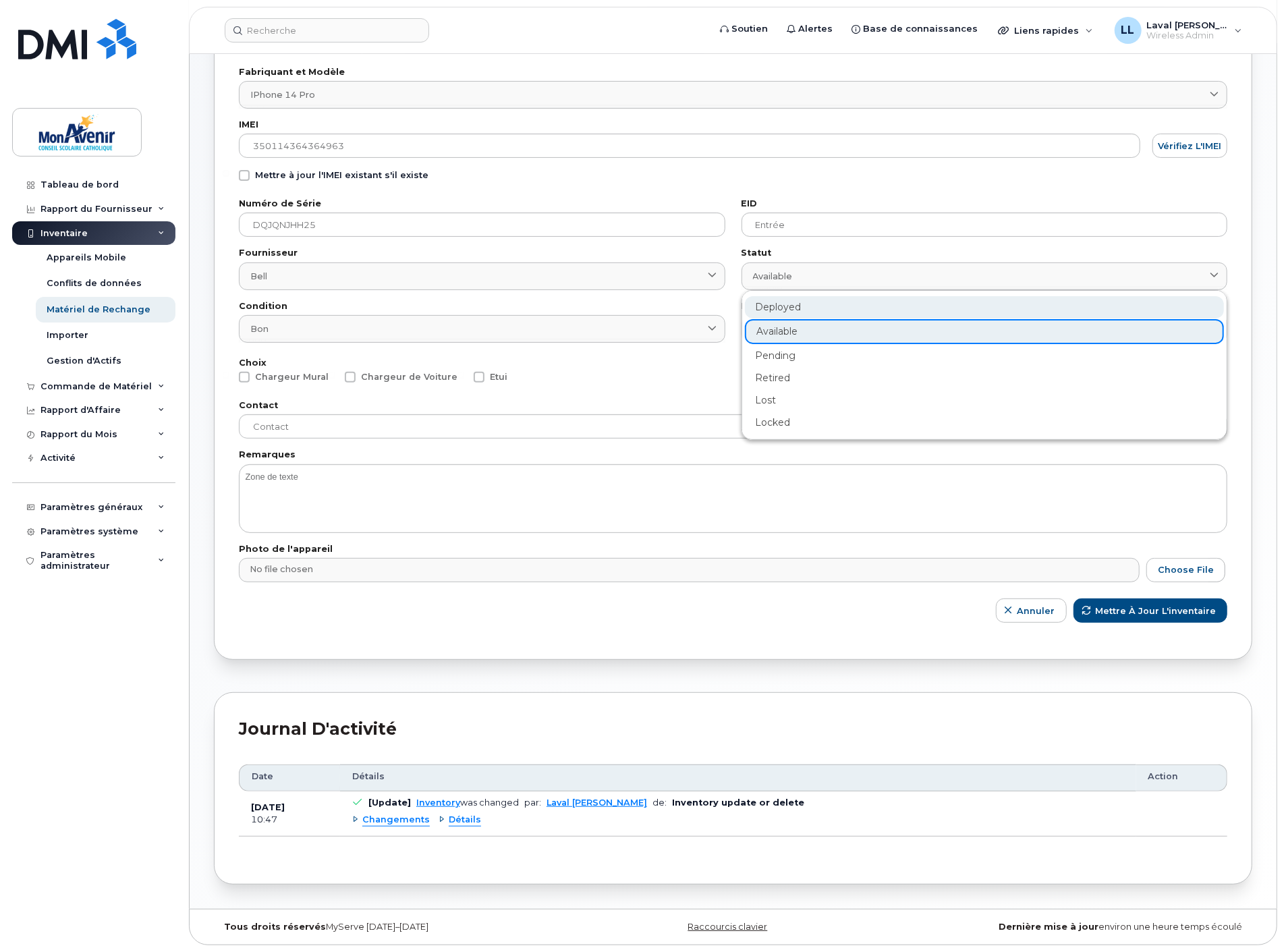
click at [800, 304] on div "Deployed" at bounding box center [985, 307] width 480 height 22
type input "deployed"
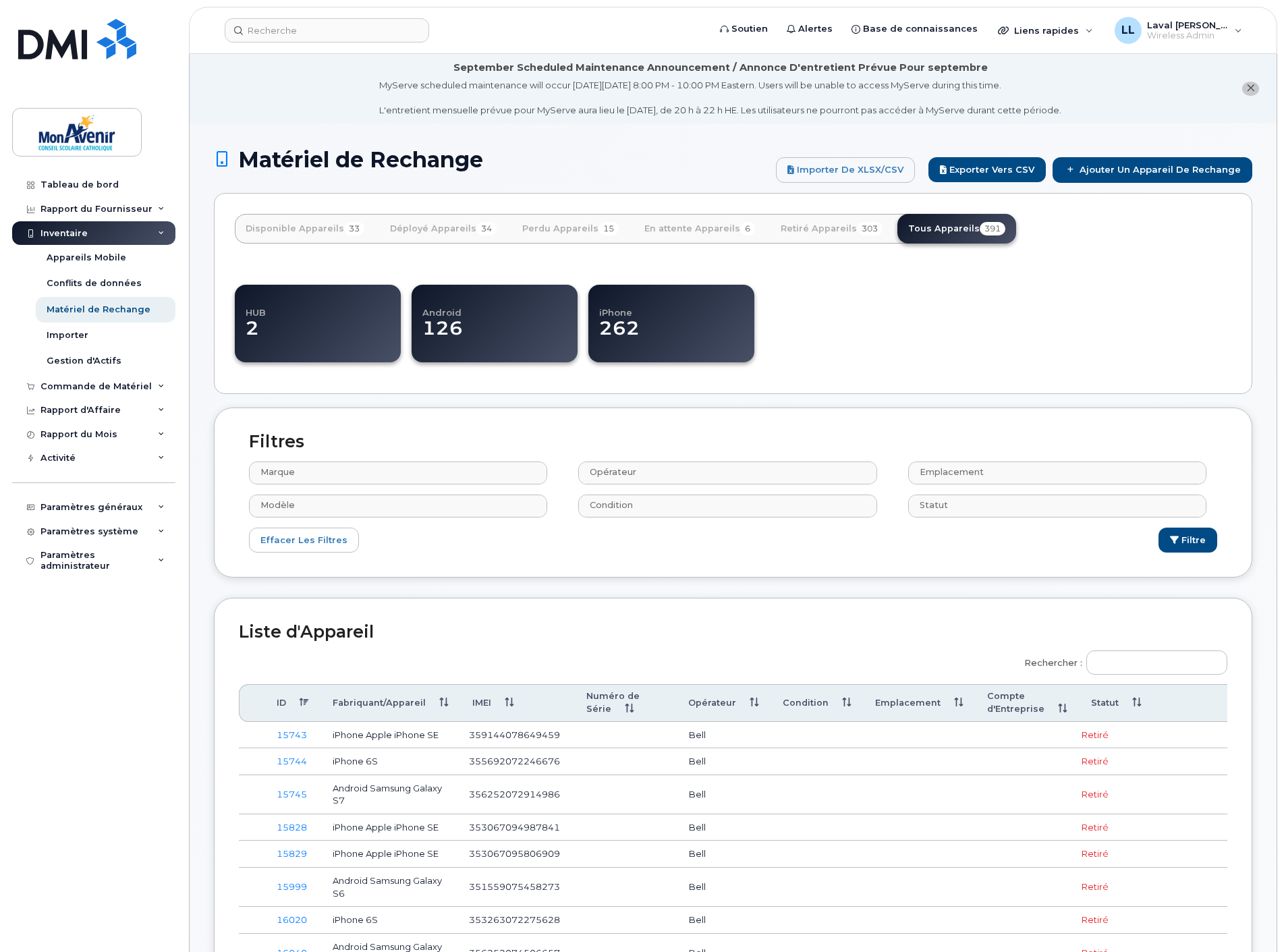
select select
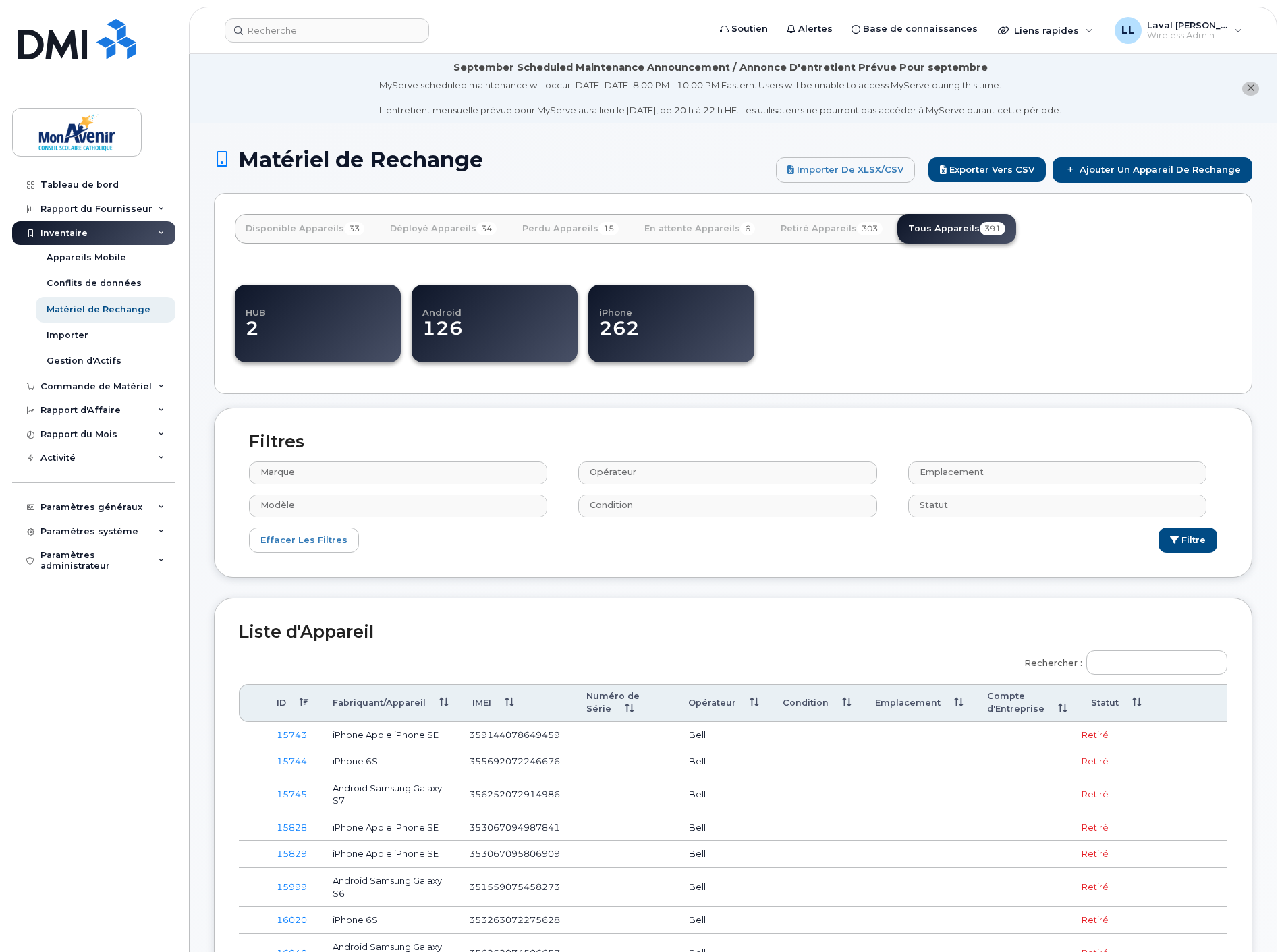
select select
click at [65, 179] on div "Tableau de bord" at bounding box center [80, 184] width 78 height 11
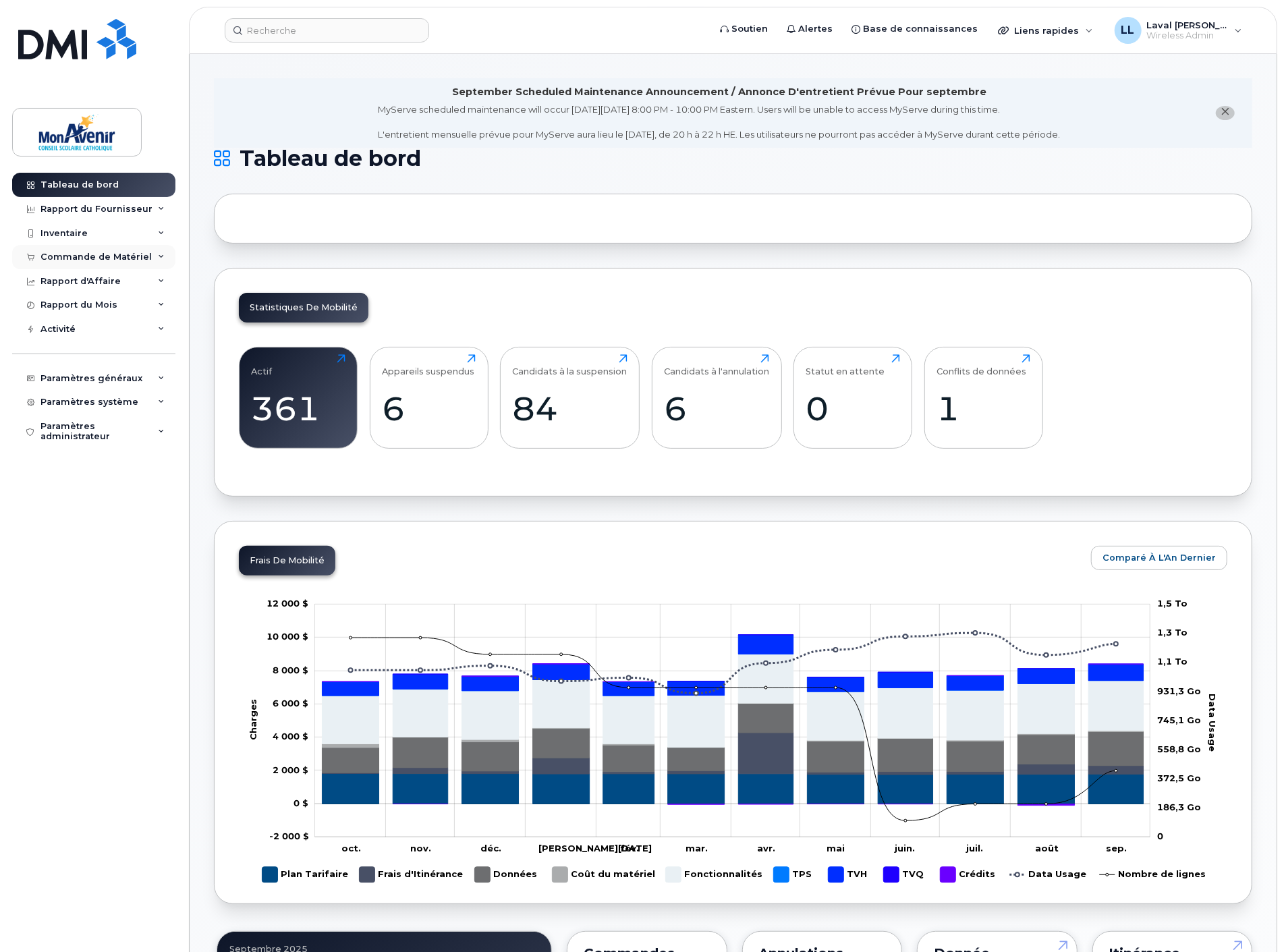
click at [69, 260] on div "Commande de Matériel" at bounding box center [96, 256] width 111 height 11
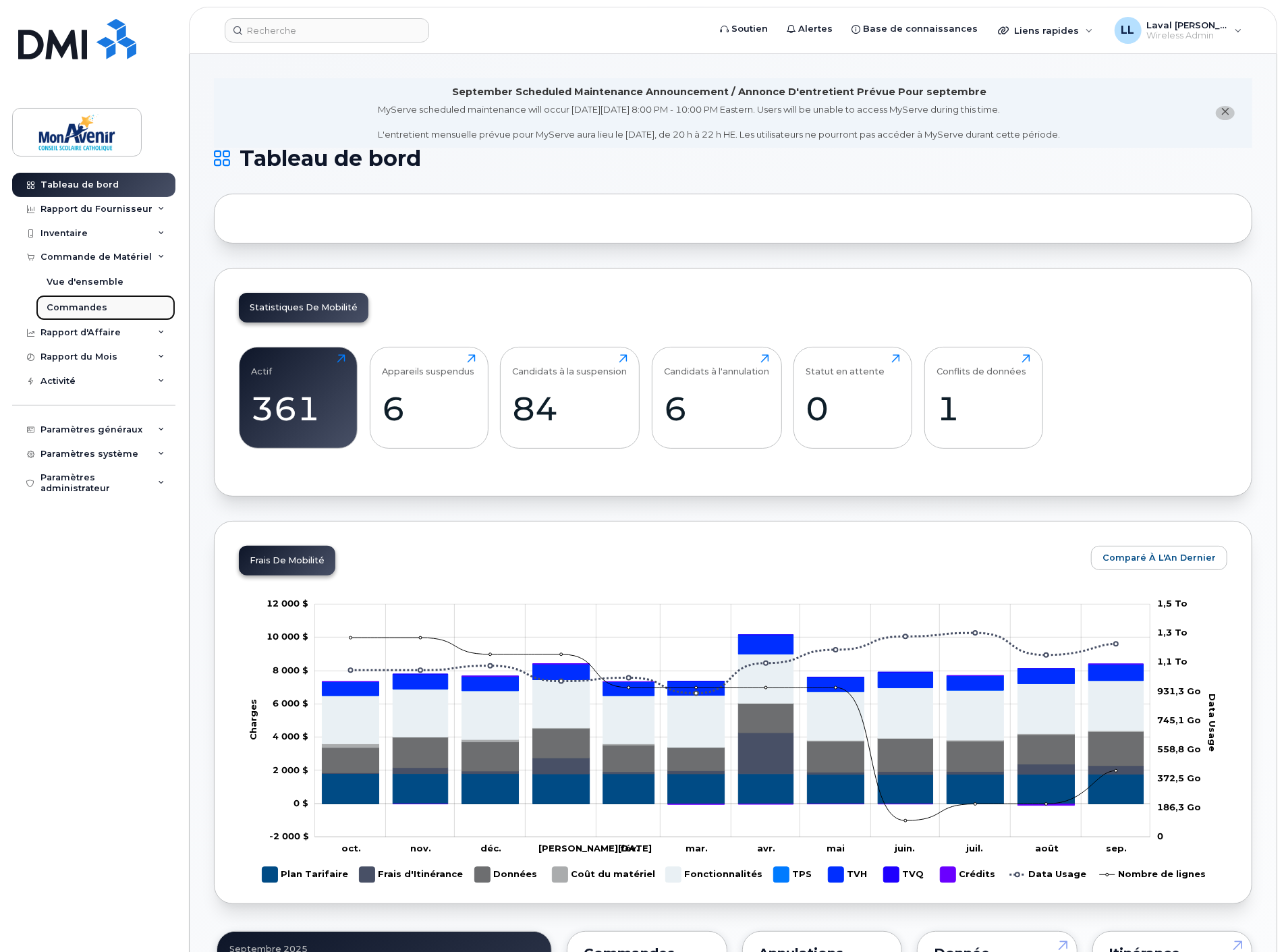
click at [67, 306] on div "Commandes" at bounding box center [76, 308] width 61 height 12
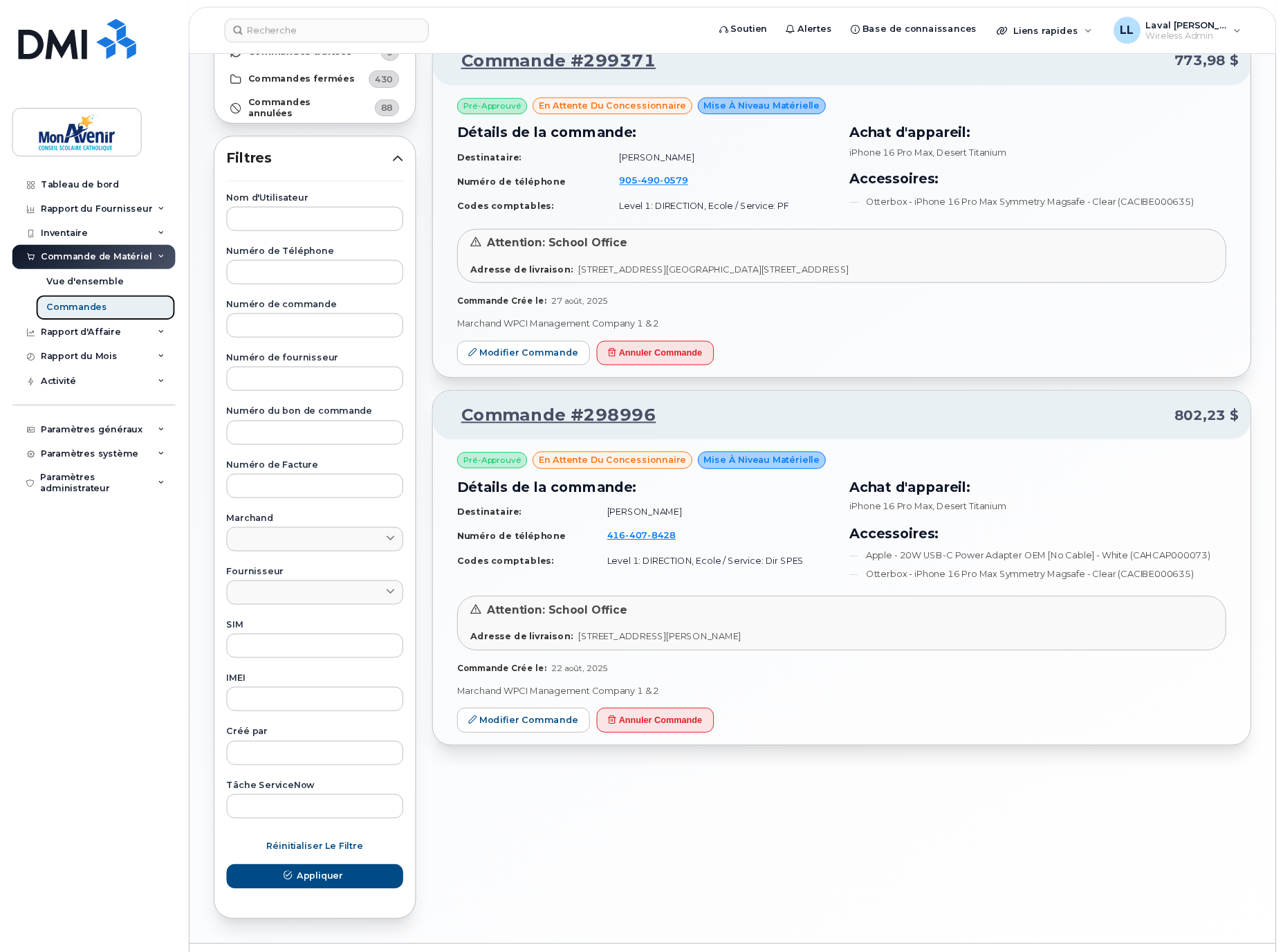
scroll to position [178, 0]
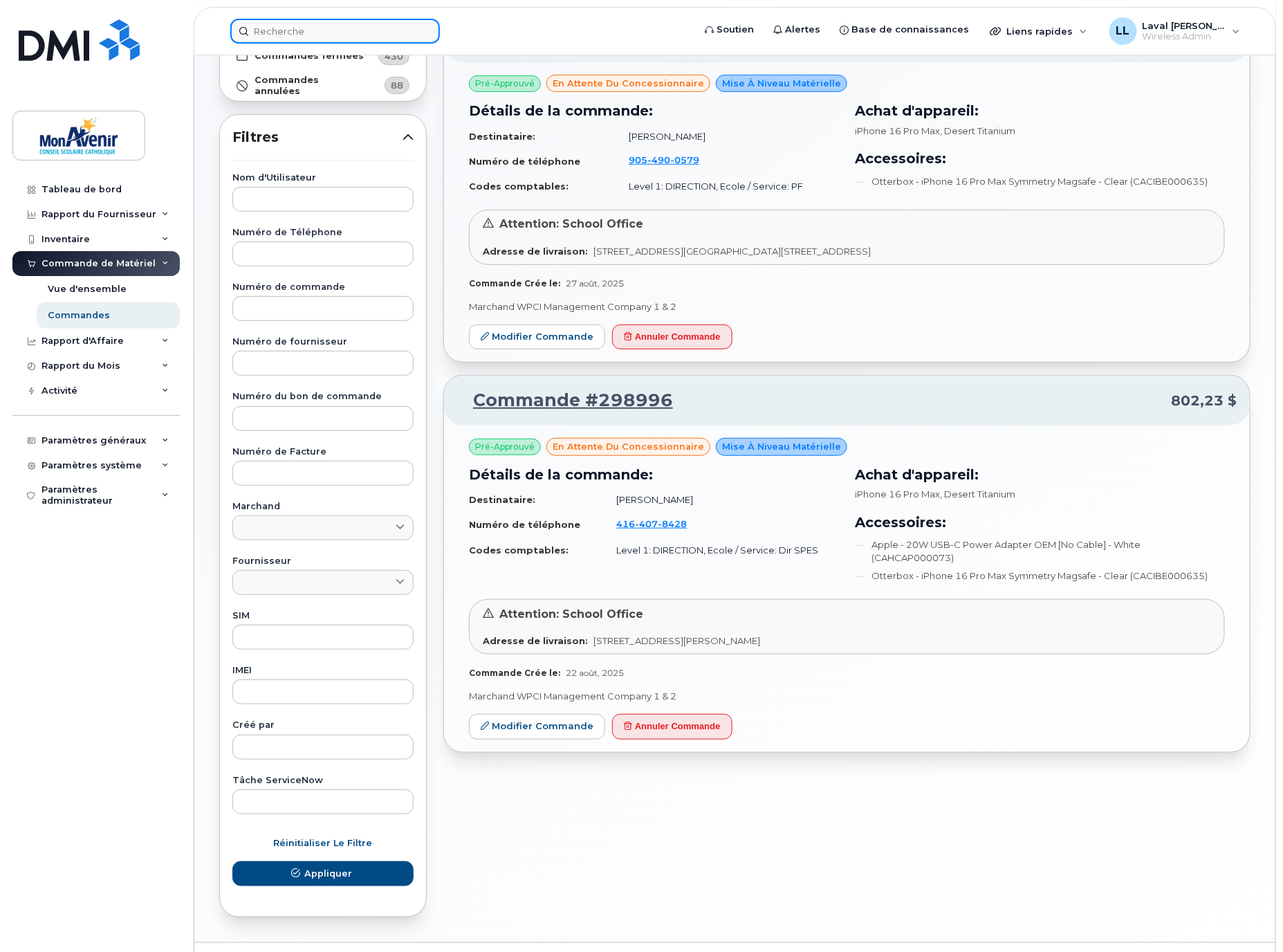
click at [344, 35] on input at bounding box center [335, 31] width 210 height 25
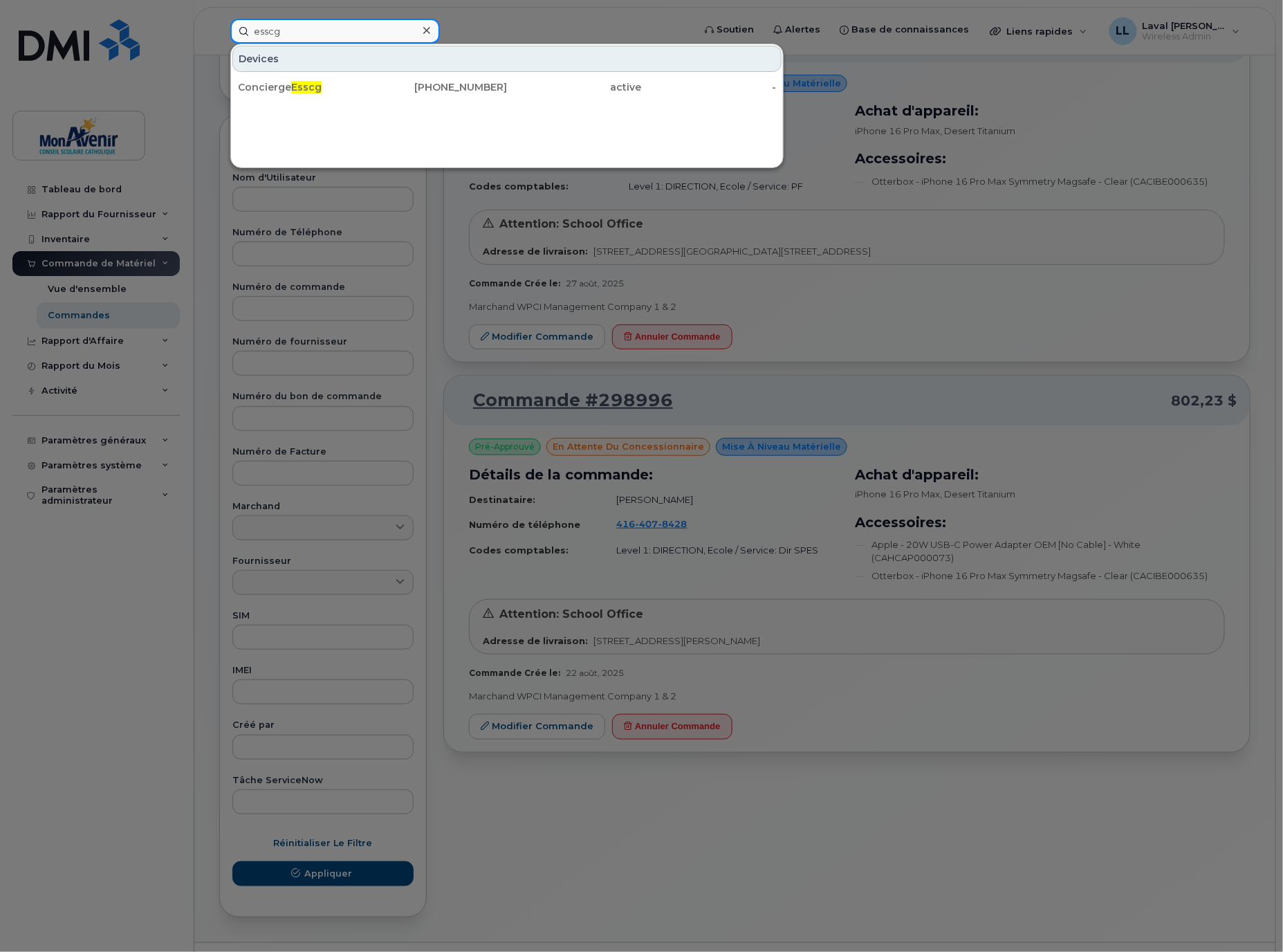
type input "esscg"
